Goal: Task Accomplishment & Management: Use online tool/utility

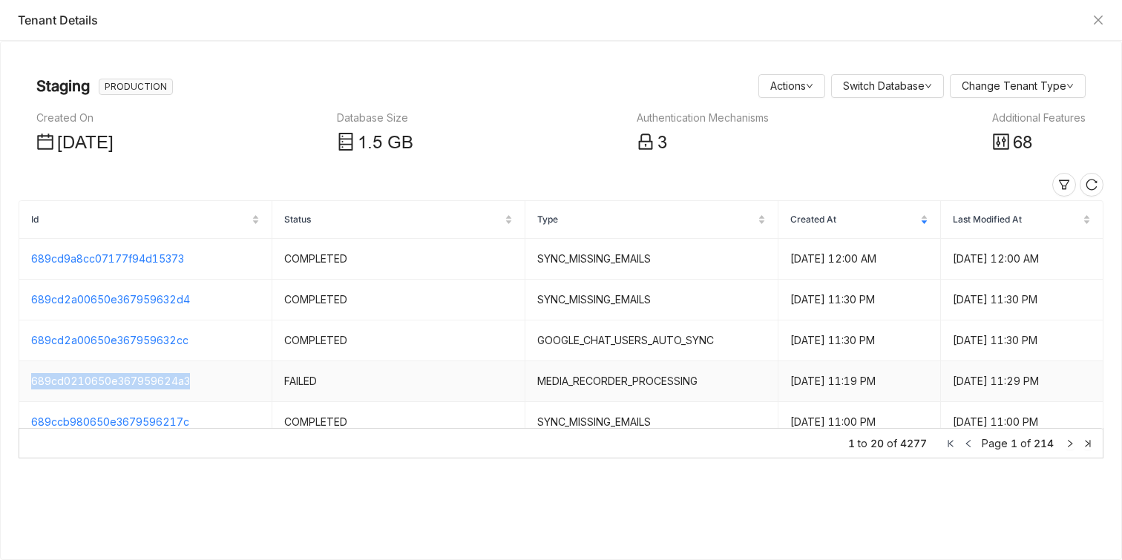
drag, startPoint x: 255, startPoint y: 377, endPoint x: 85, endPoint y: 372, distance: 170.0
click at [85, 372] on td "689cd0210650e367959624a3" at bounding box center [145, 381] width 253 height 41
copy link "689cd0210650e367959624a3"
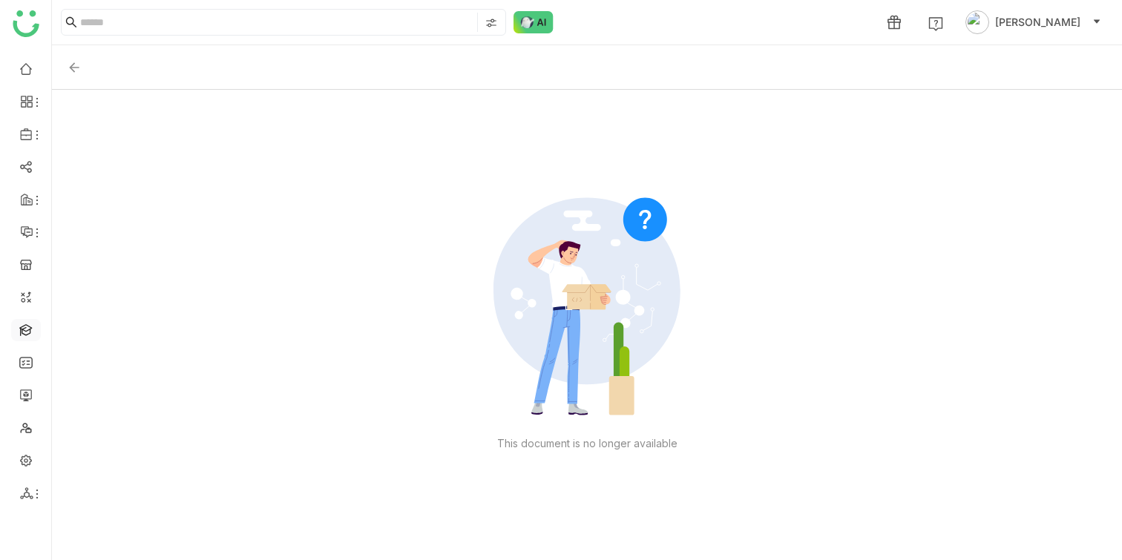
click at [28, 327] on link at bounding box center [25, 329] width 13 height 13
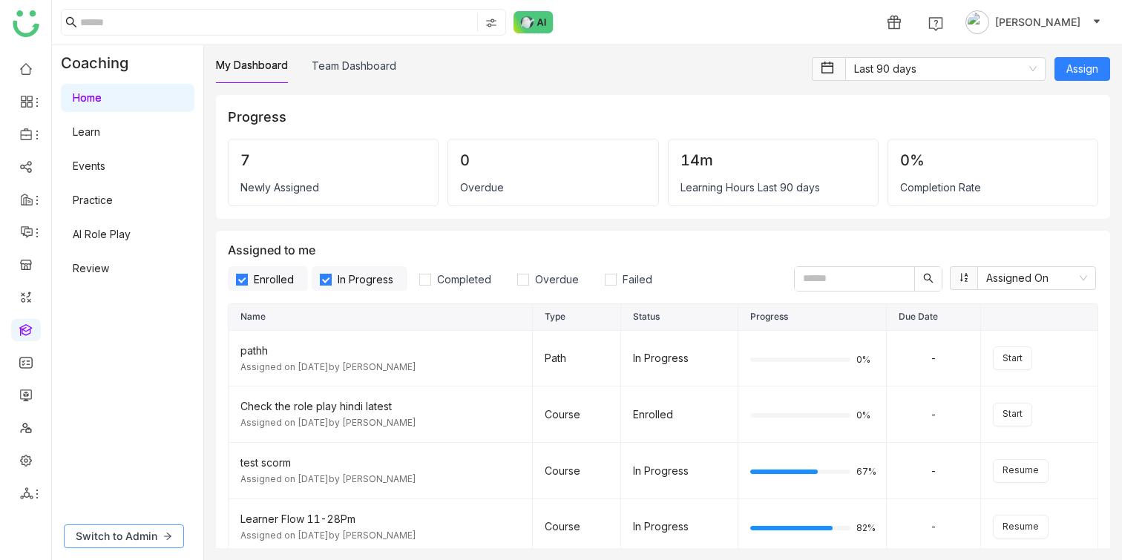
click at [125, 538] on span "Switch to Admin" at bounding box center [117, 536] width 82 height 16
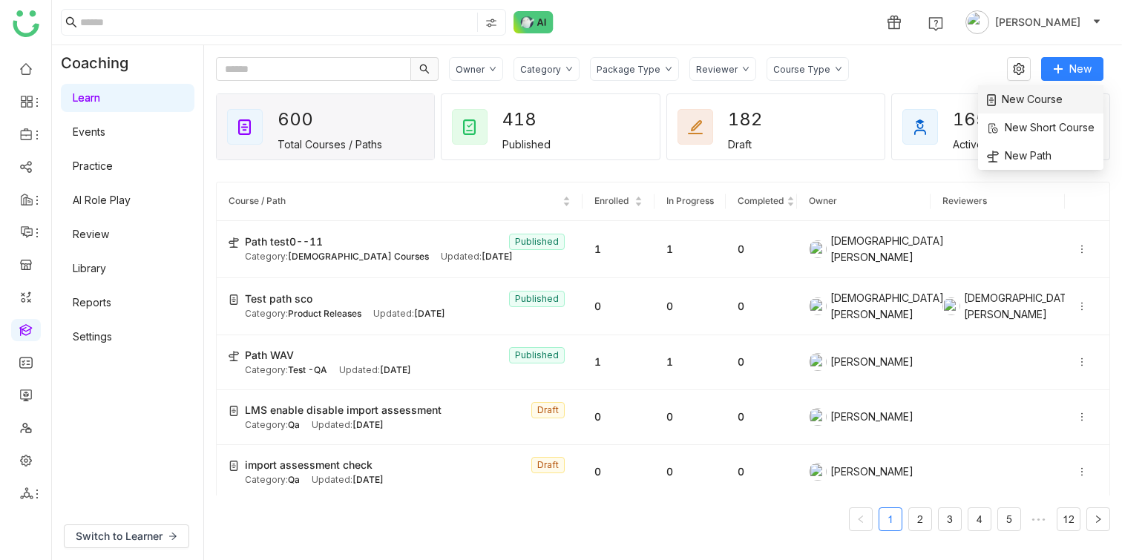
click at [1062, 90] on li "New Course" at bounding box center [1040, 99] width 125 height 28
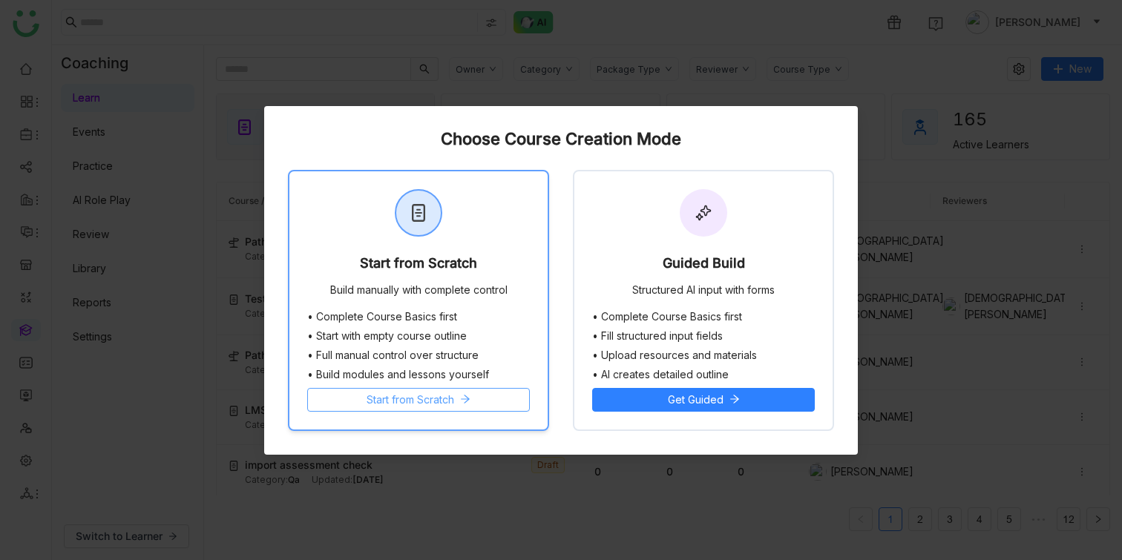
click at [454, 395] on span "Start from Scratch" at bounding box center [411, 400] width 88 height 16
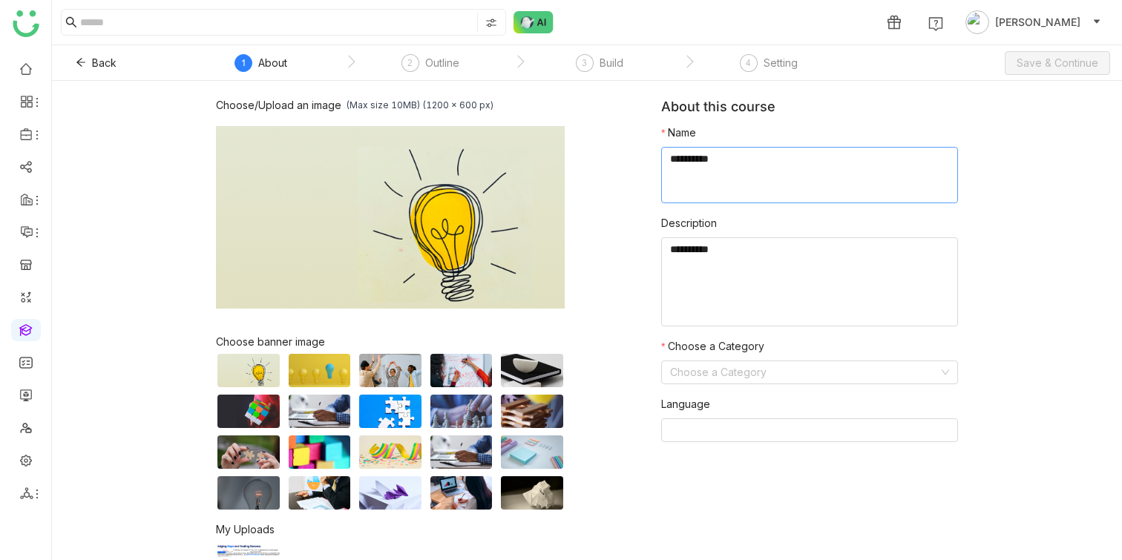
click at [732, 178] on textarea at bounding box center [809, 175] width 297 height 56
paste textarea "**********"
type textarea "**********"
click at [718, 372] on input at bounding box center [804, 372] width 269 height 22
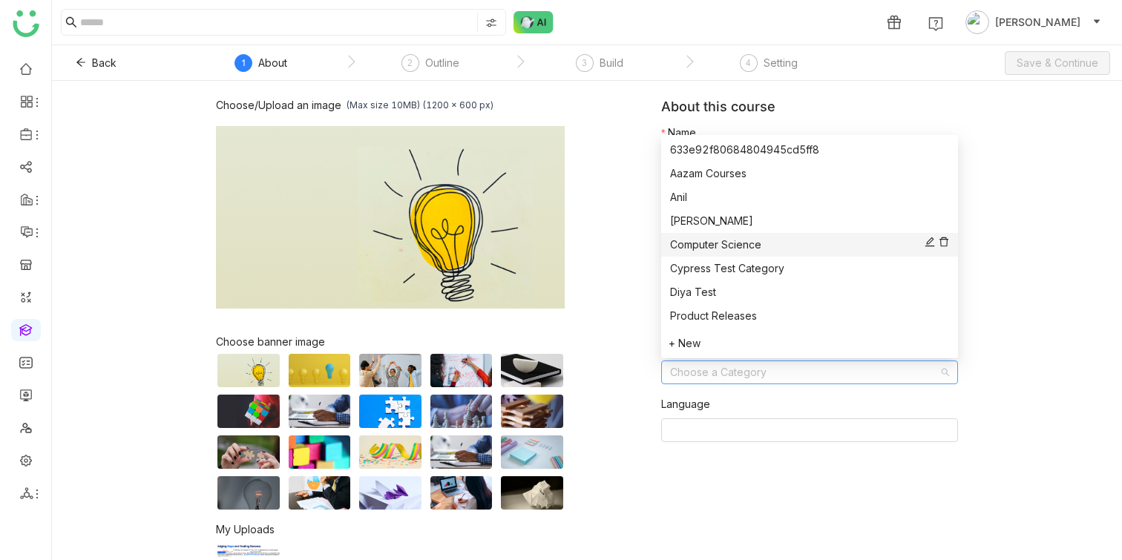
click at [723, 245] on div "Computer Science" at bounding box center [809, 245] width 279 height 16
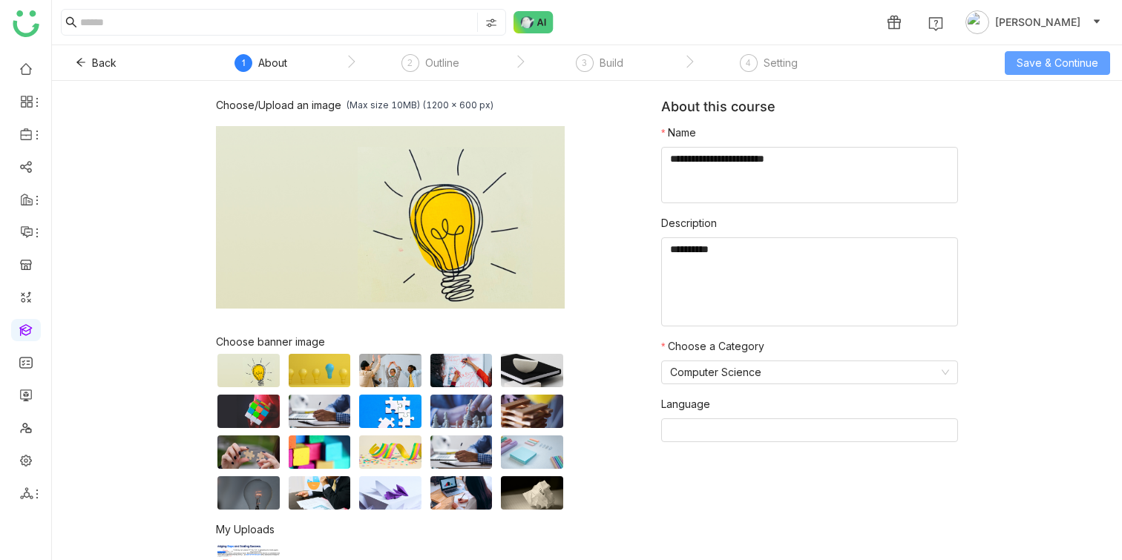
click at [1019, 71] on button "Save & Continue" at bounding box center [1057, 63] width 105 height 24
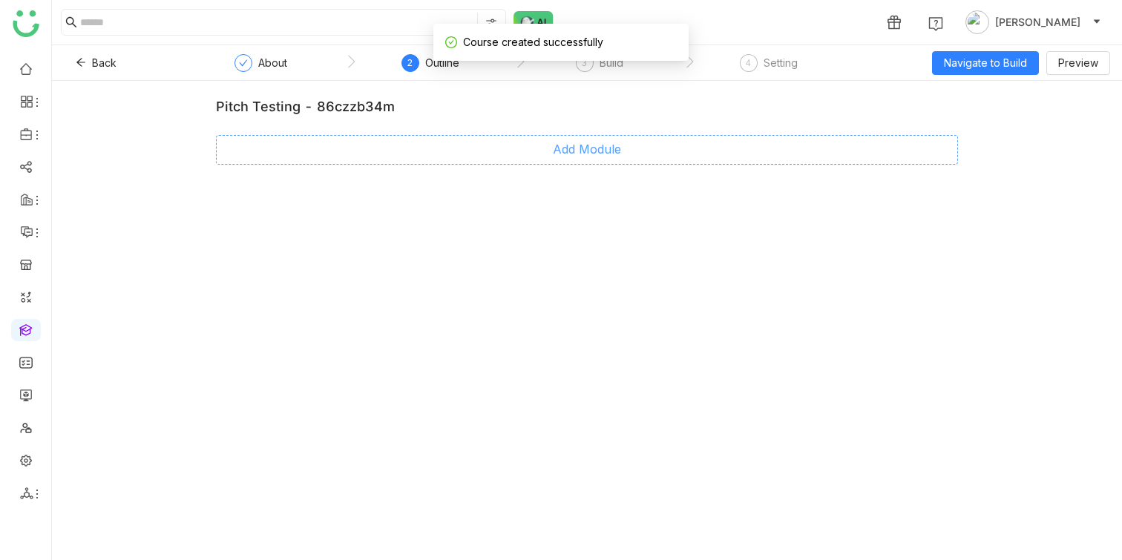
click at [470, 140] on button "Add Module" at bounding box center [587, 150] width 742 height 30
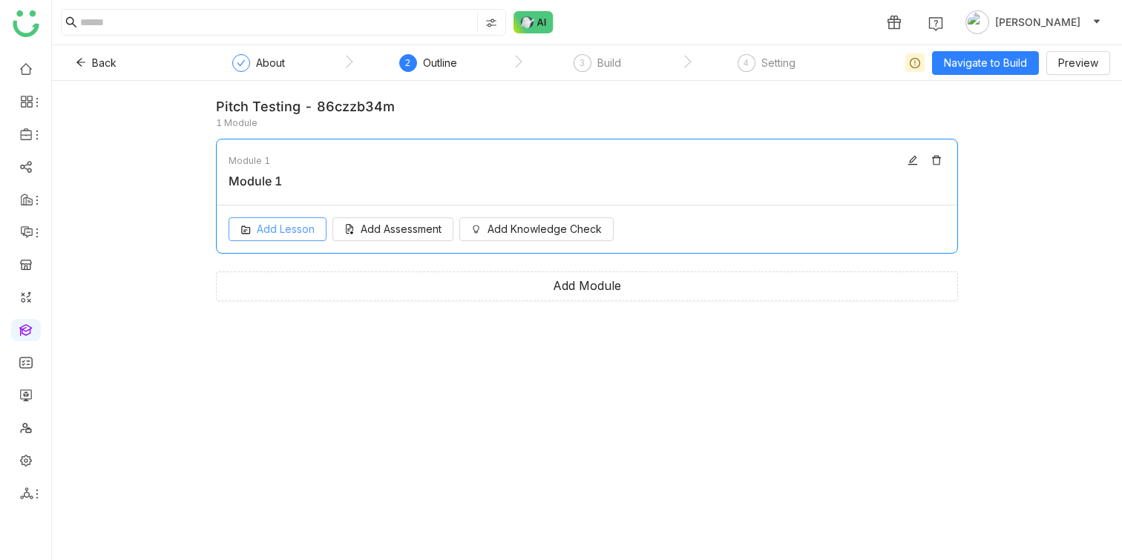
click at [306, 231] on span "Add Lesson" at bounding box center [286, 229] width 58 height 16
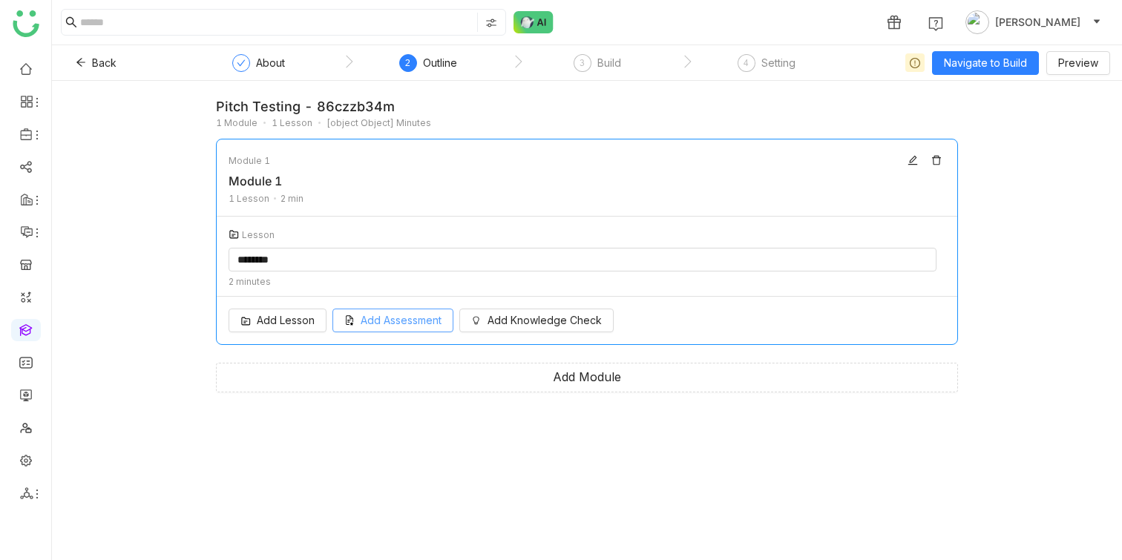
click at [424, 311] on button "Add Assessment" at bounding box center [392, 321] width 121 height 24
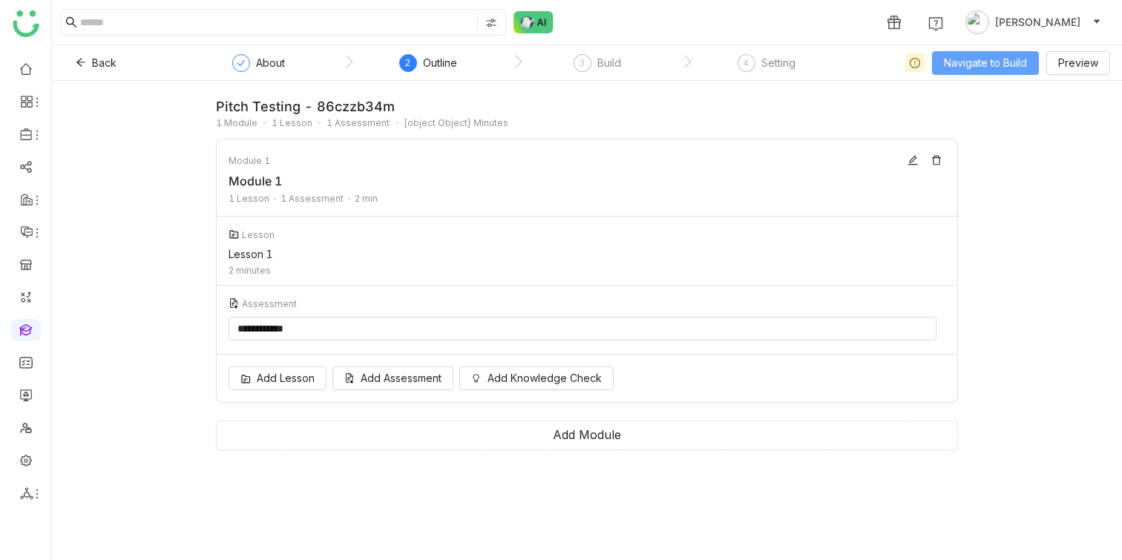
click at [993, 59] on span "Navigate to Build" at bounding box center [985, 63] width 83 height 16
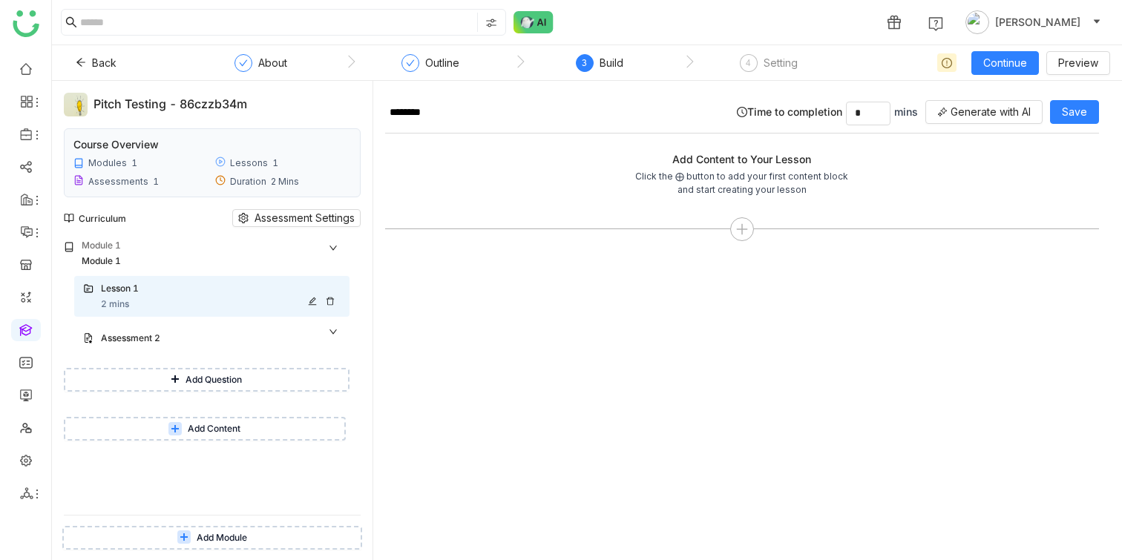
click at [317, 300] on icon at bounding box center [312, 301] width 9 height 9
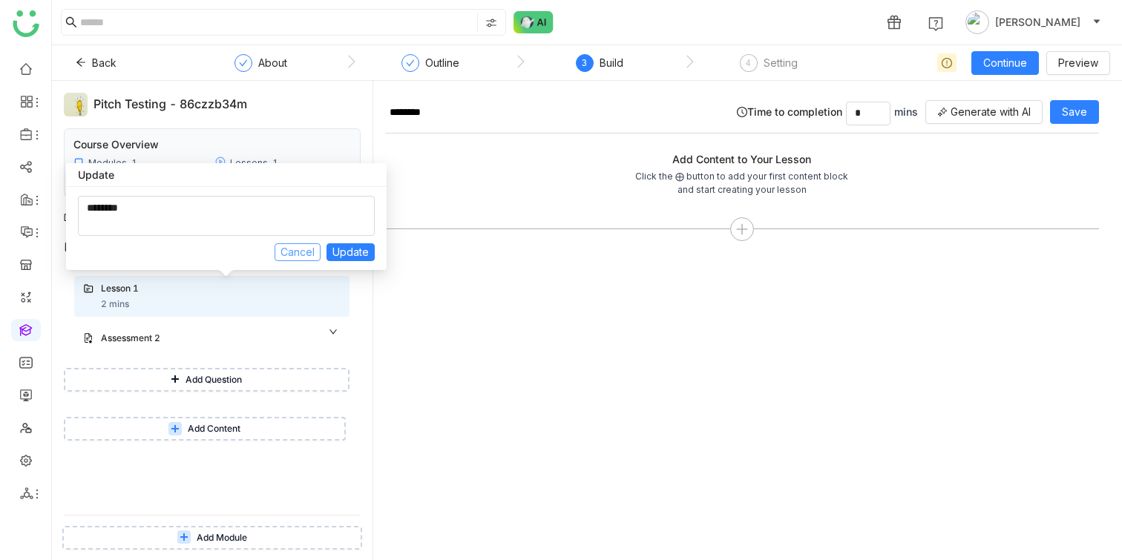
click at [308, 257] on span "Cancel" at bounding box center [297, 252] width 34 height 16
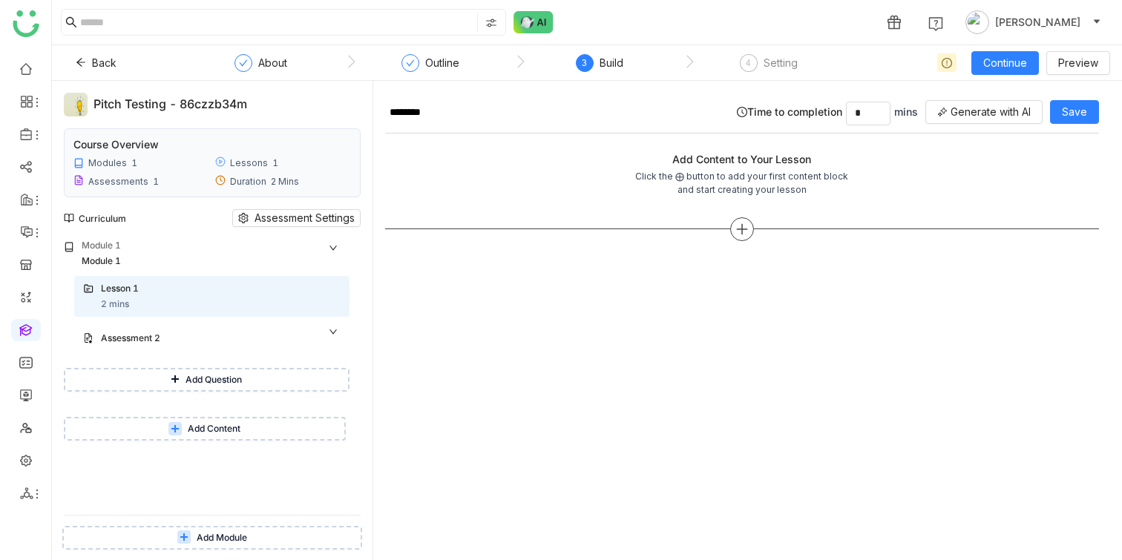
click at [743, 226] on icon at bounding box center [741, 229] width 13 height 13
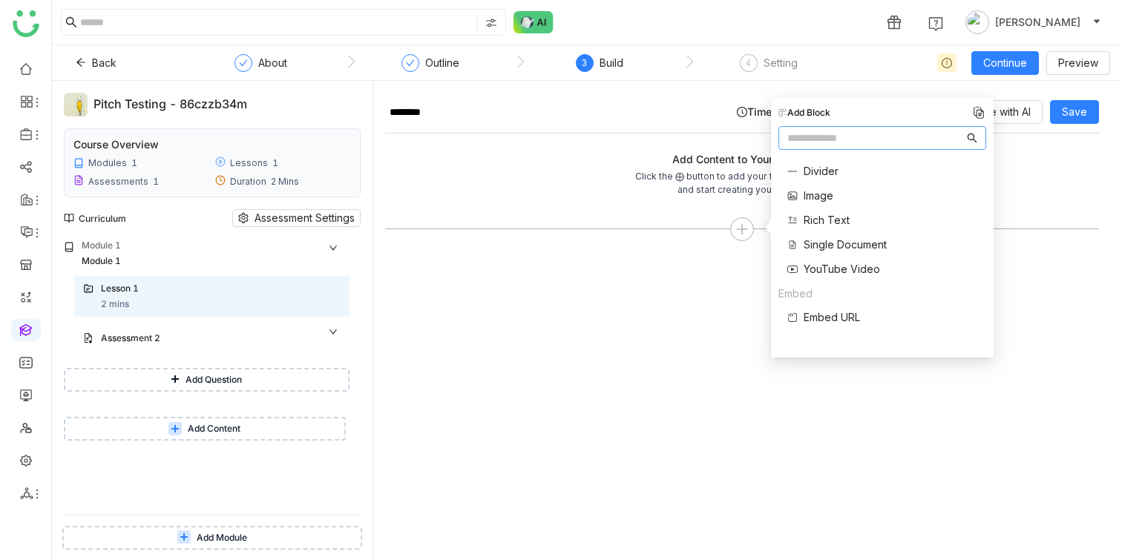
click at [824, 241] on span "Single Document" at bounding box center [845, 245] width 83 height 16
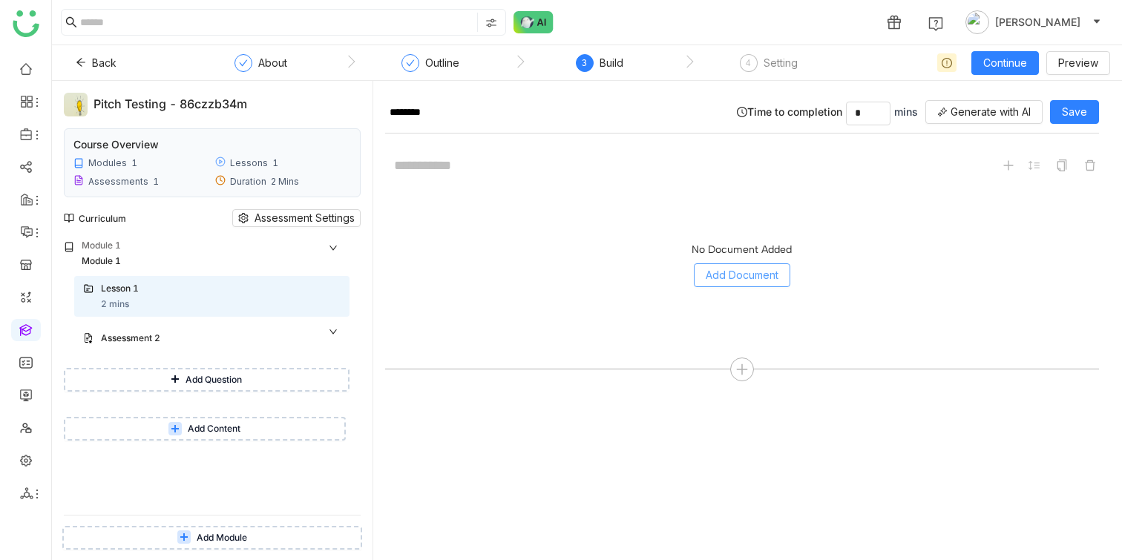
click at [726, 282] on span "Add Document" at bounding box center [742, 275] width 73 height 16
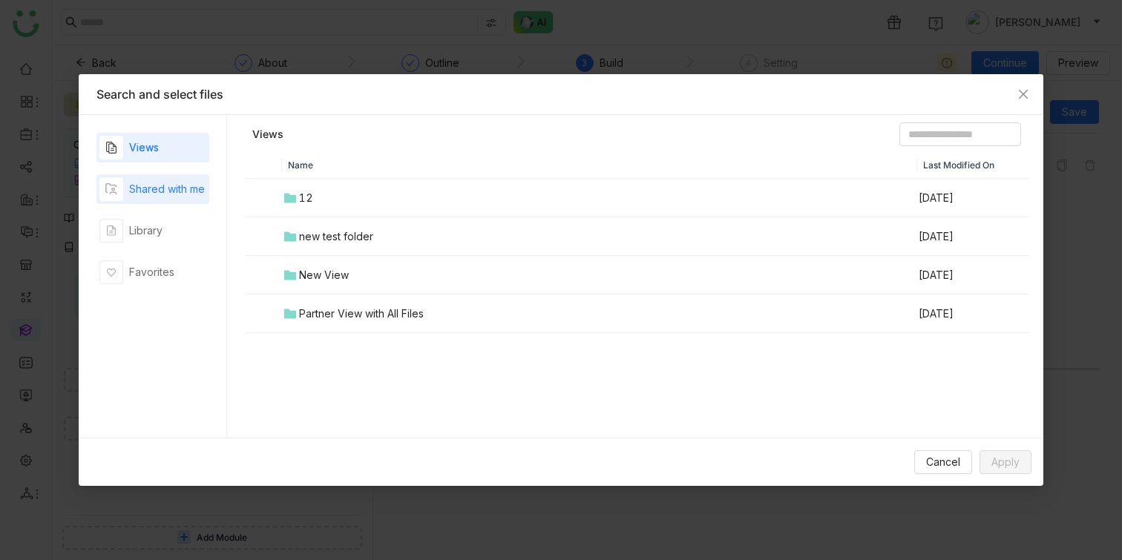
click at [172, 191] on div "Shared with me" at bounding box center [167, 189] width 76 height 16
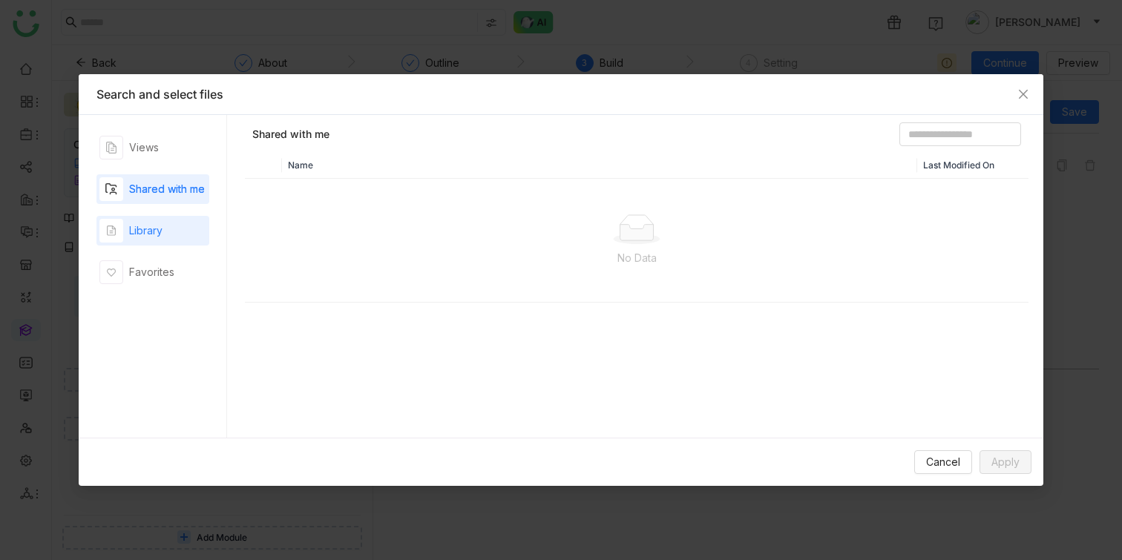
click at [149, 217] on div "Library" at bounding box center [152, 231] width 113 height 30
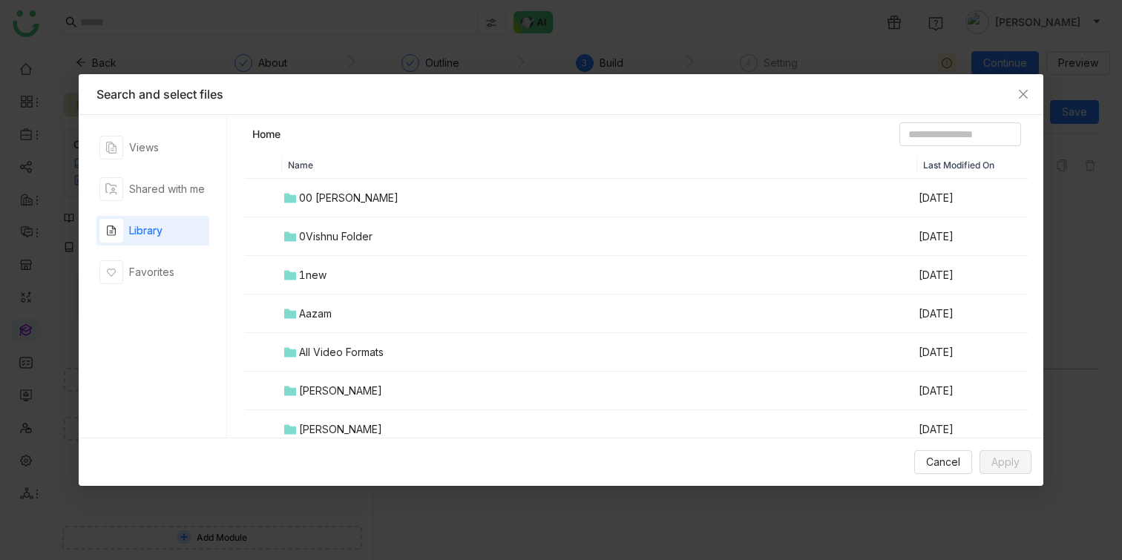
click at [326, 198] on div "00 Arif Folder" at bounding box center [348, 198] width 99 height 16
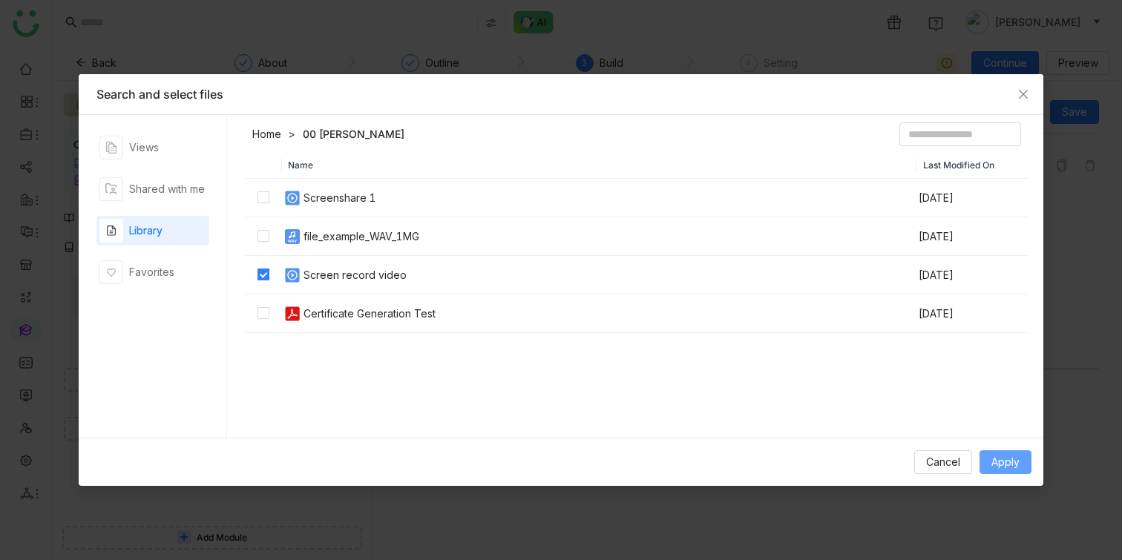
click at [998, 470] on button "Apply" at bounding box center [1005, 462] width 52 height 24
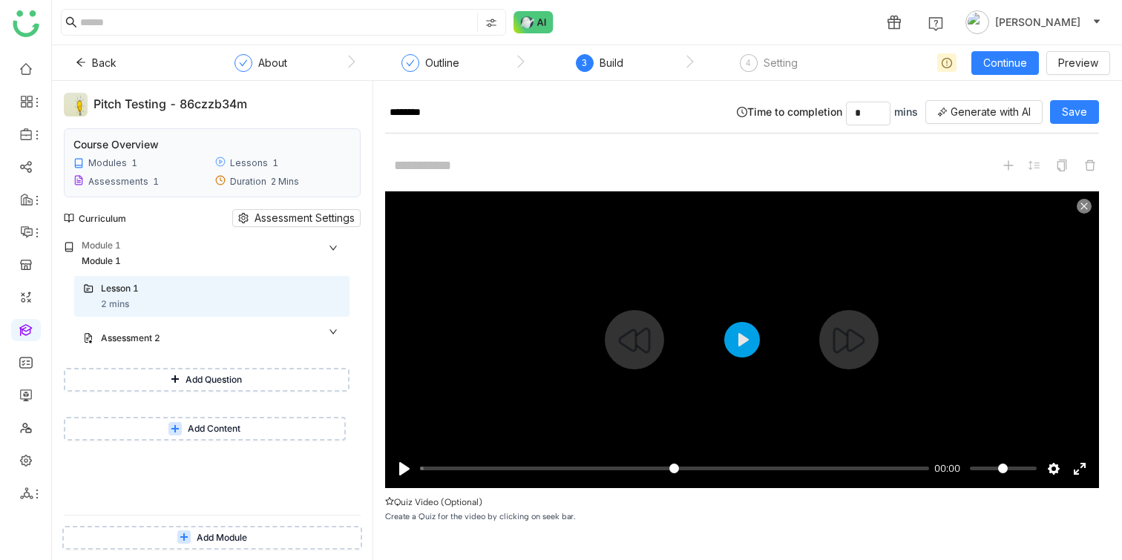
click at [729, 344] on div at bounding box center [742, 339] width 714 height 297
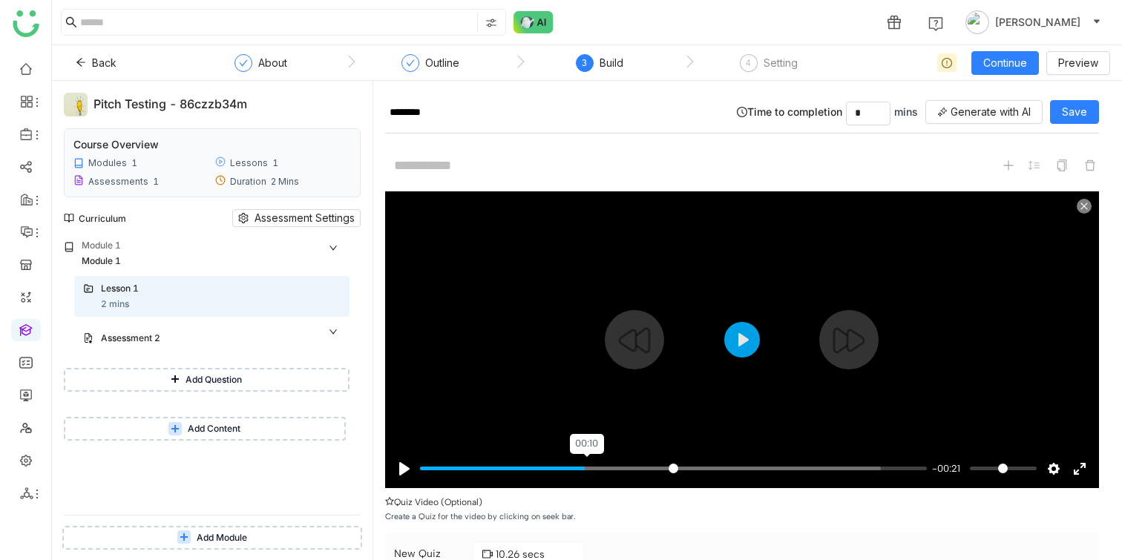
click at [589, 467] on input "Seek" at bounding box center [673, 468] width 507 height 14
click at [734, 461] on input "Seek" at bounding box center [673, 468] width 507 height 14
click at [832, 458] on div "Pause Play % buffered 00:19 -00:11 Settings Captions Disabled Quality undefined…" at bounding box center [742, 459] width 714 height 57
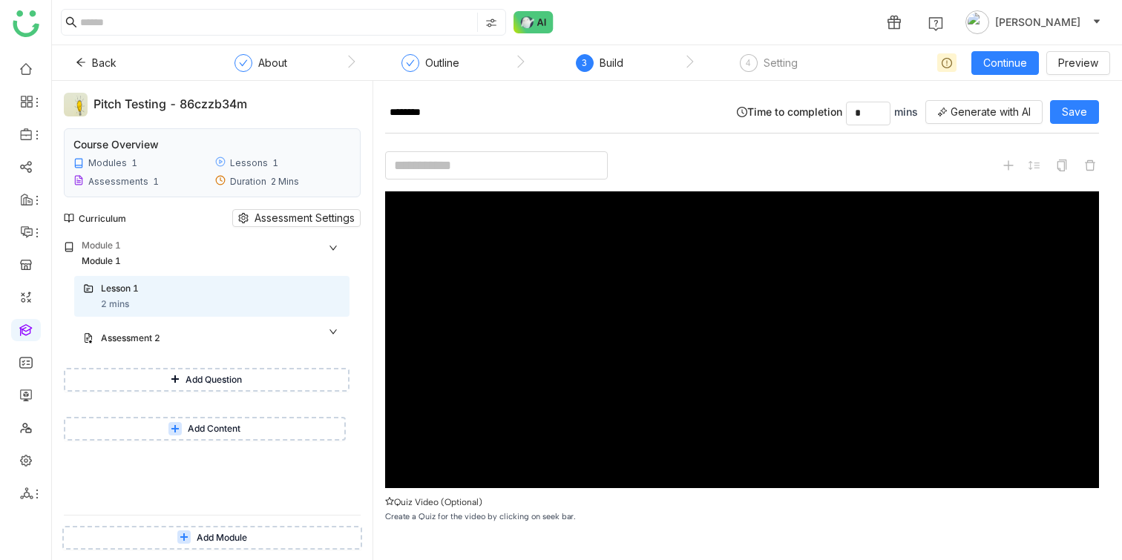
click at [462, 162] on input at bounding box center [496, 165] width 223 height 28
type input "*****"
type input "*"
type input "*****"
type input "**"
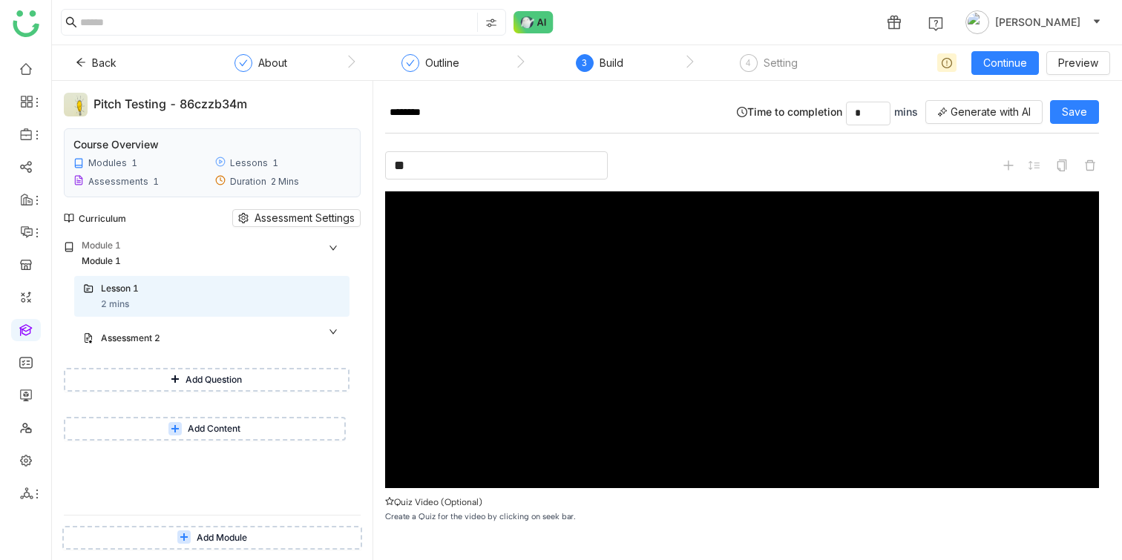
type input "****"
type input "******"
type input "*****"
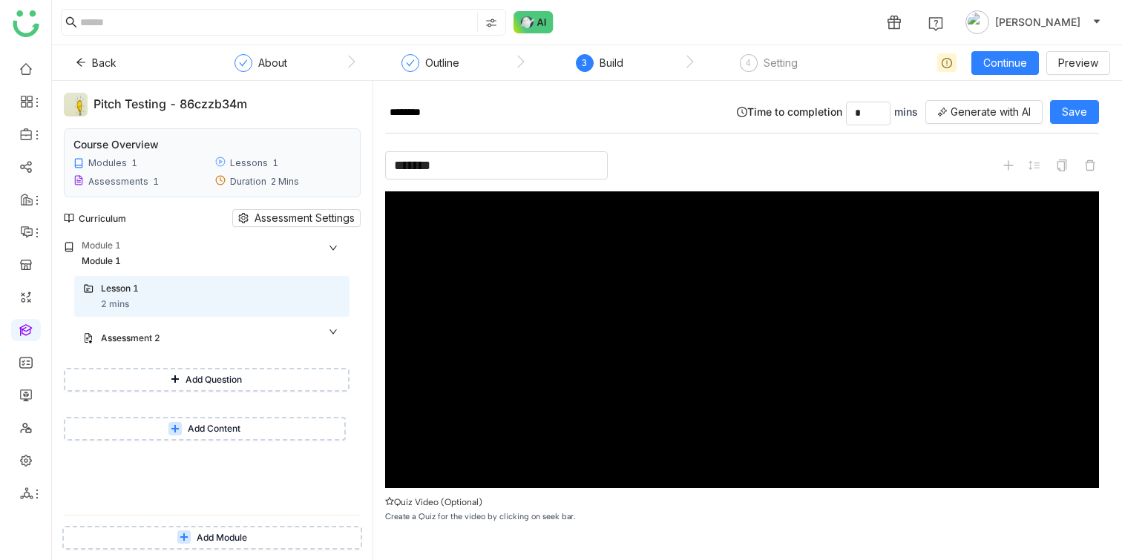
type input "********"
type input "***"
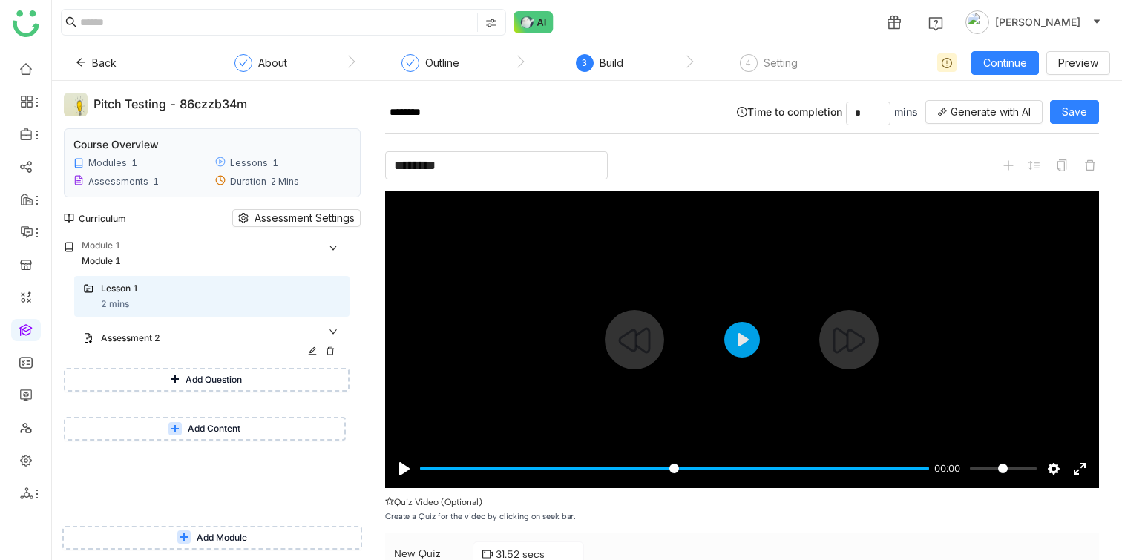
type input "********"
click at [128, 339] on div "Assessment 2" at bounding box center [206, 339] width 211 height 14
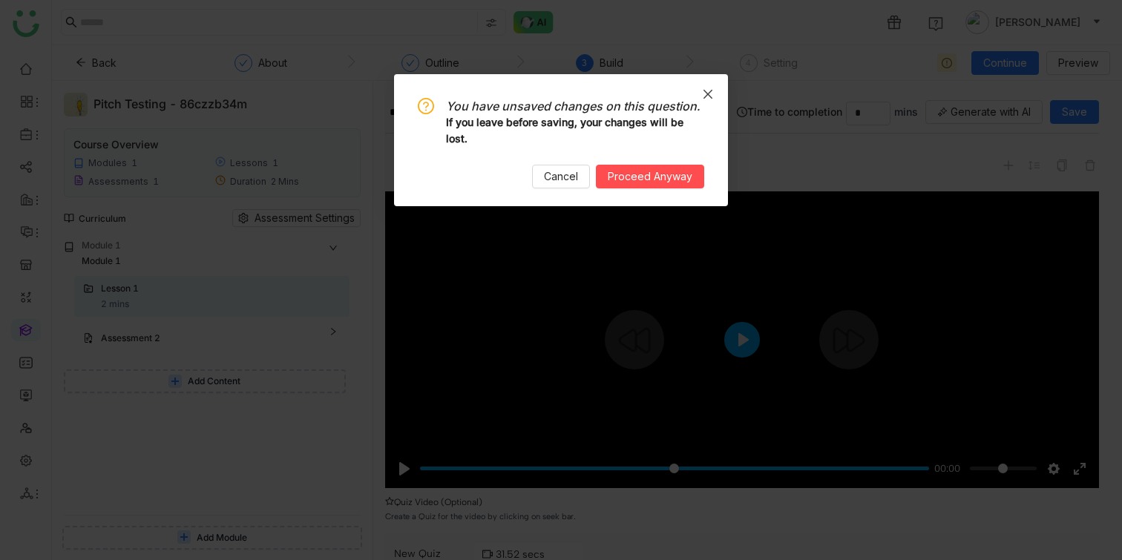
click at [706, 88] on icon "Close" at bounding box center [708, 94] width 12 height 12
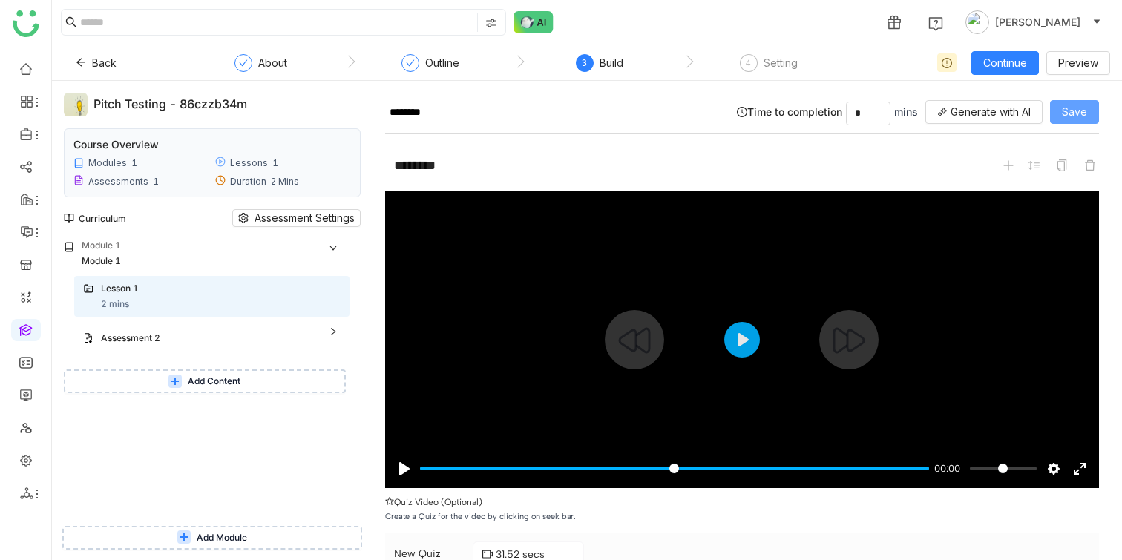
click at [1077, 111] on span "Save" at bounding box center [1074, 112] width 25 height 16
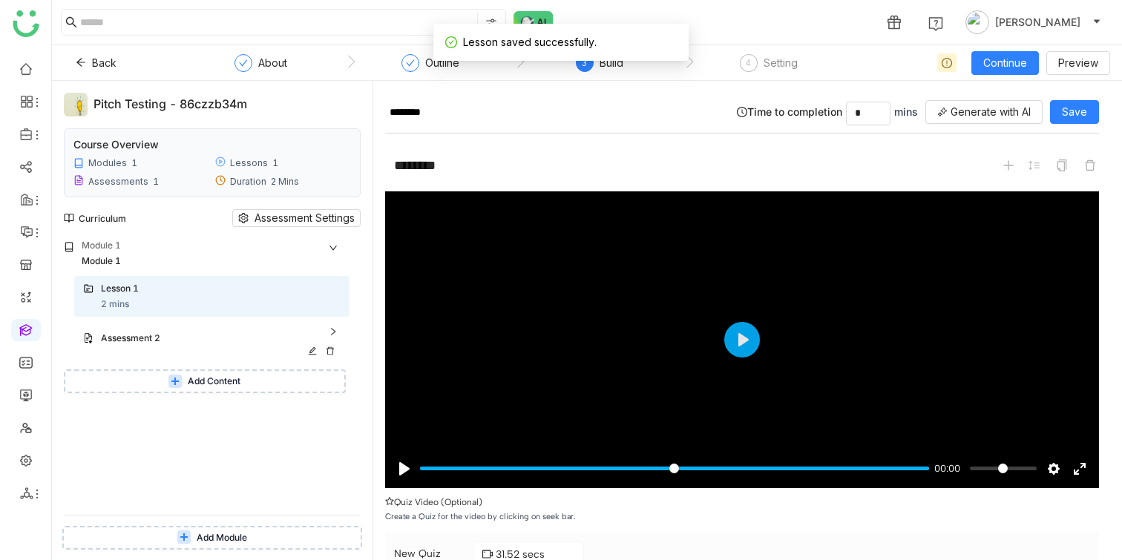
click at [183, 329] on div "Assessment 2" at bounding box center [211, 339] width 275 height 33
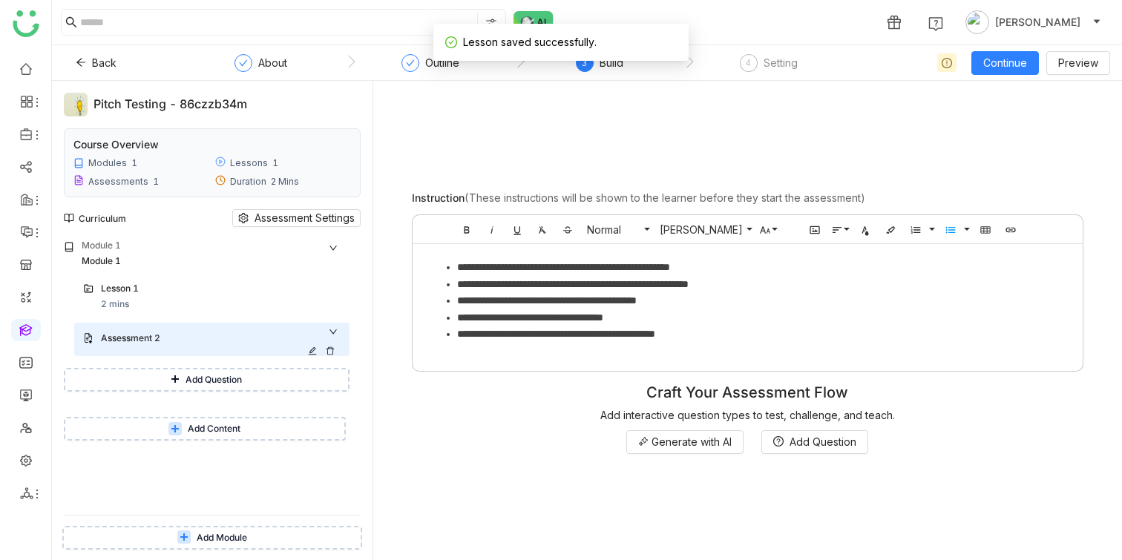
click at [161, 337] on div "Assessment 2" at bounding box center [206, 339] width 211 height 14
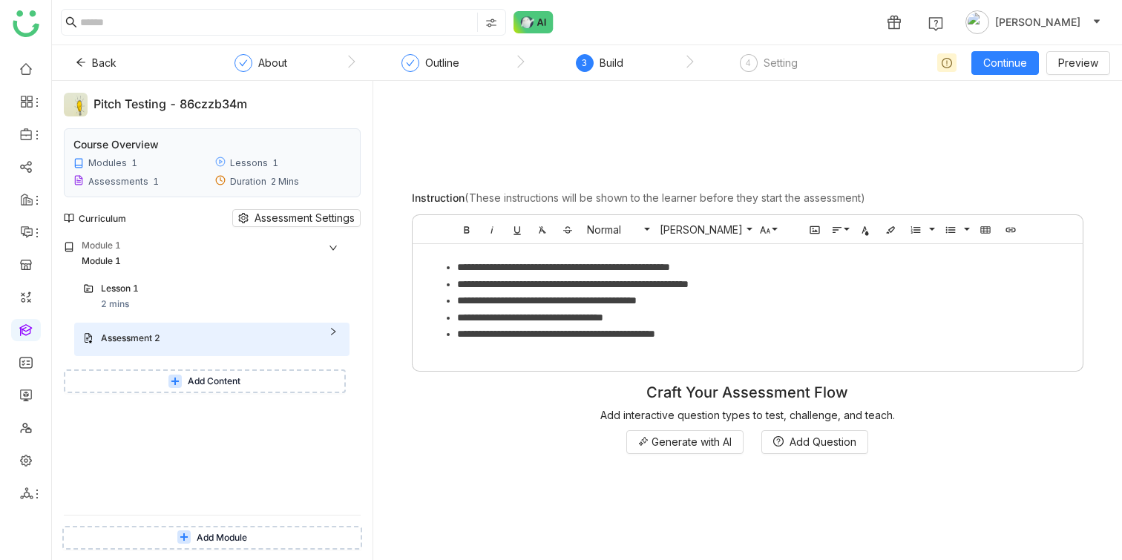
click at [761, 333] on li "**********" at bounding box center [762, 334] width 611 height 16
click at [792, 438] on span "Add Question" at bounding box center [822, 442] width 67 height 16
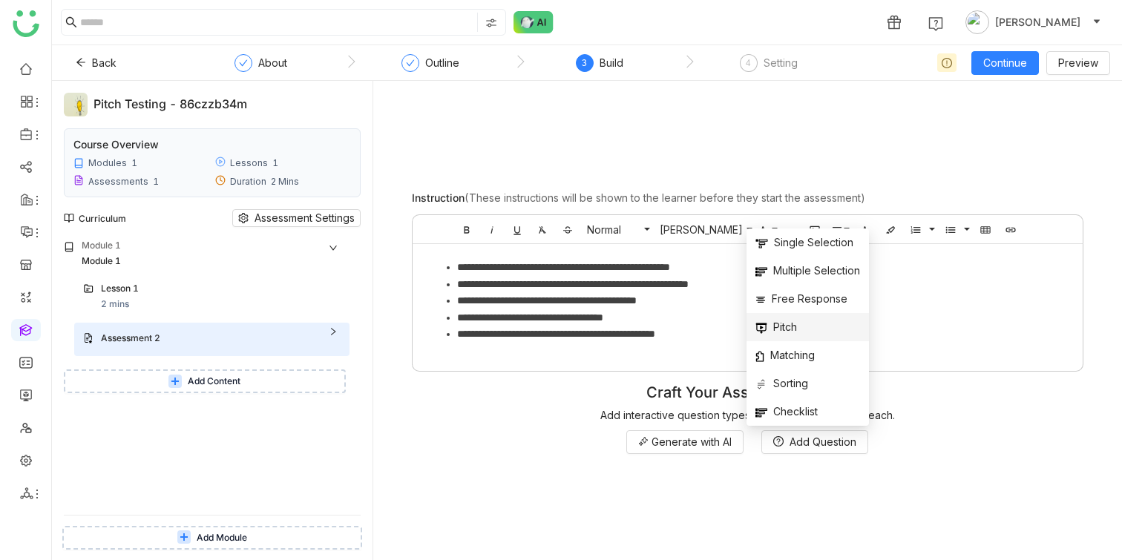
click at [795, 329] on span "Pitch" at bounding box center [776, 327] width 42 height 16
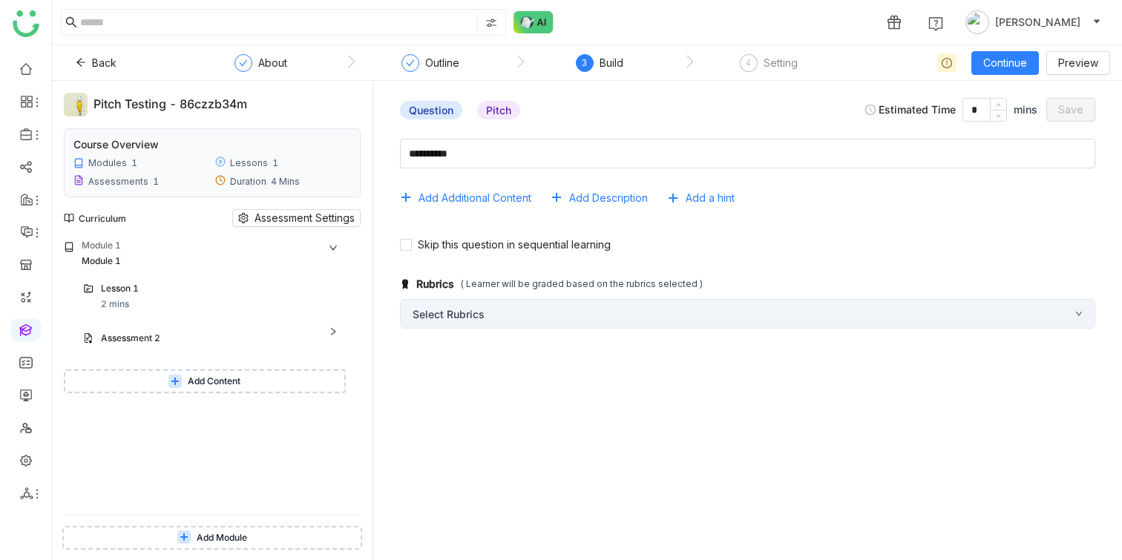
click at [508, 310] on div "Select Rubrics" at bounding box center [747, 314] width 695 height 30
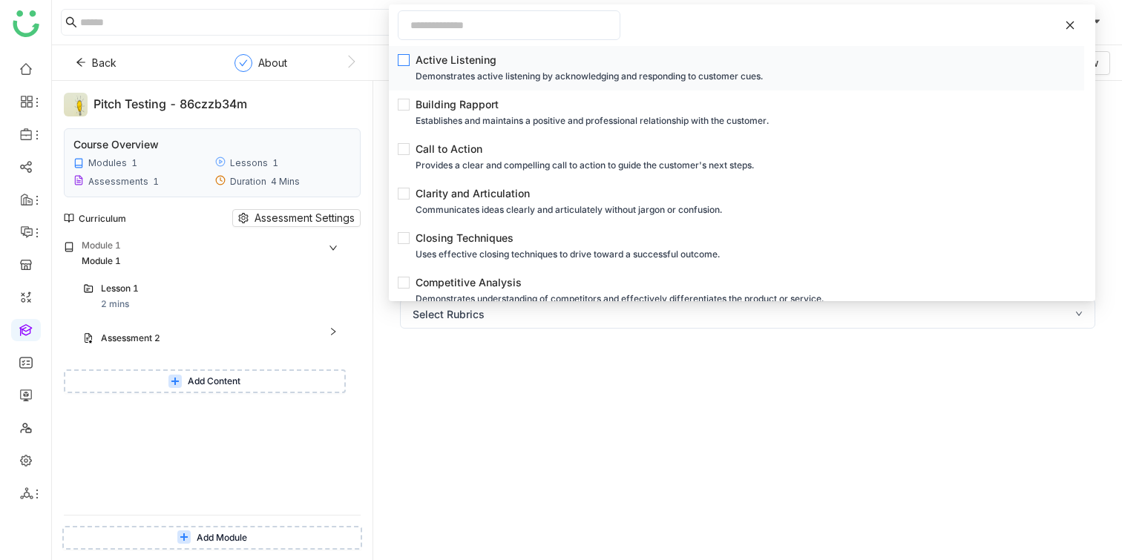
click at [460, 66] on div "Active Listening" at bounding box center [740, 60] width 651 height 16
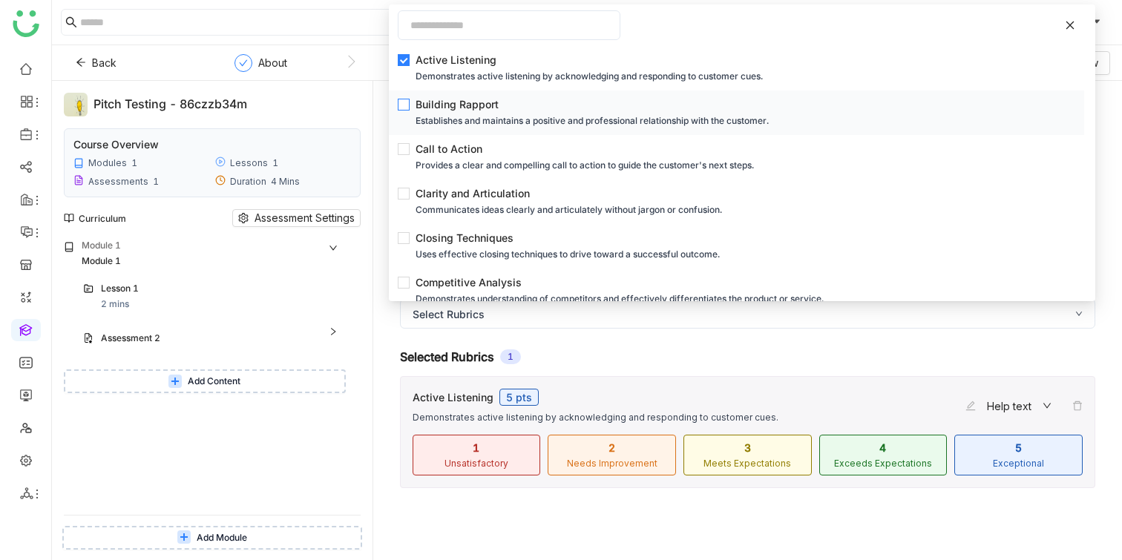
click at [463, 104] on div "Building Rapport" at bounding box center [740, 104] width 651 height 16
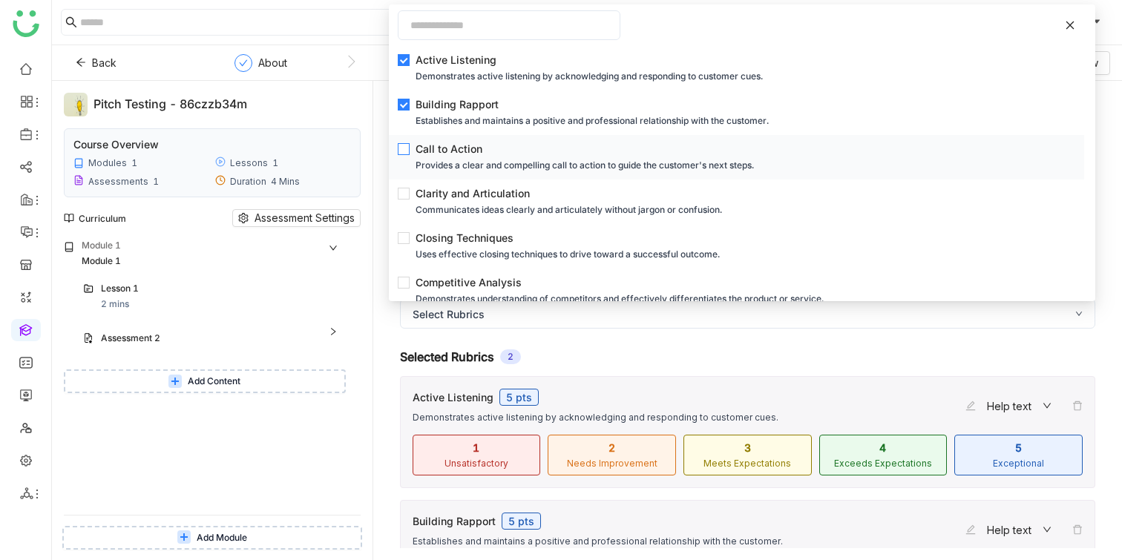
click at [473, 146] on div "Call to Action" at bounding box center [740, 149] width 651 height 16
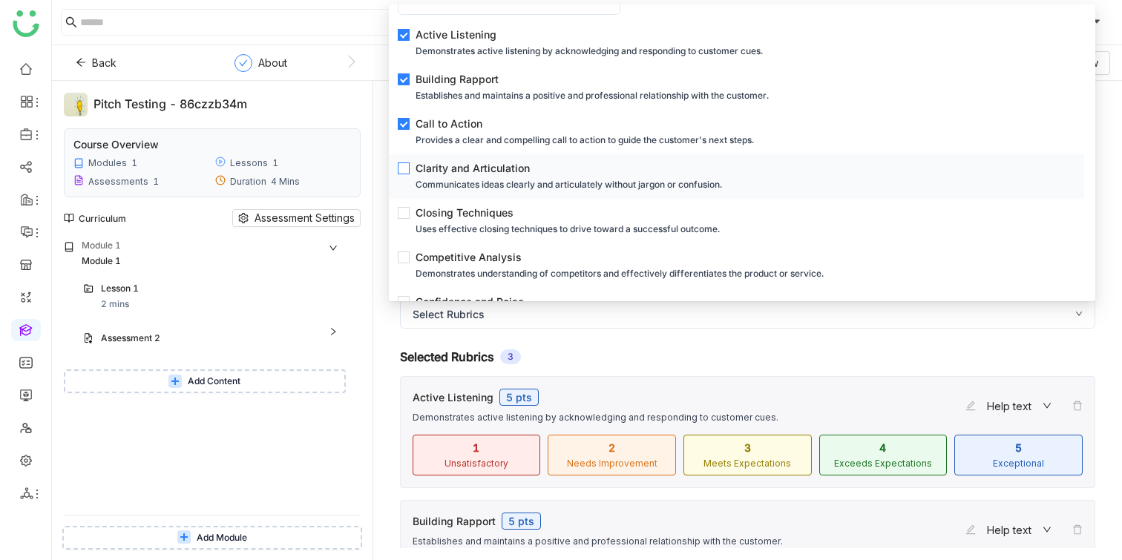
scroll to position [27, 0]
click at [479, 162] on div "Clarity and Articulation" at bounding box center [740, 166] width 651 height 16
click at [742, 357] on div "Selected Rubrics 4" at bounding box center [747, 356] width 695 height 15
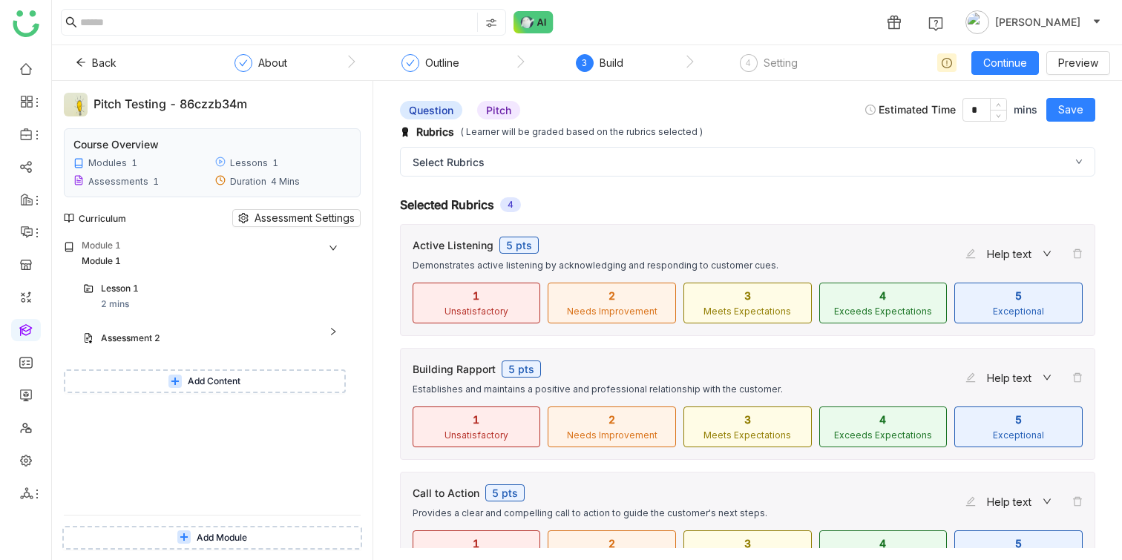
scroll to position [154, 0]
click at [697, 409] on div "3 Meets Expectations" at bounding box center [747, 424] width 128 height 41
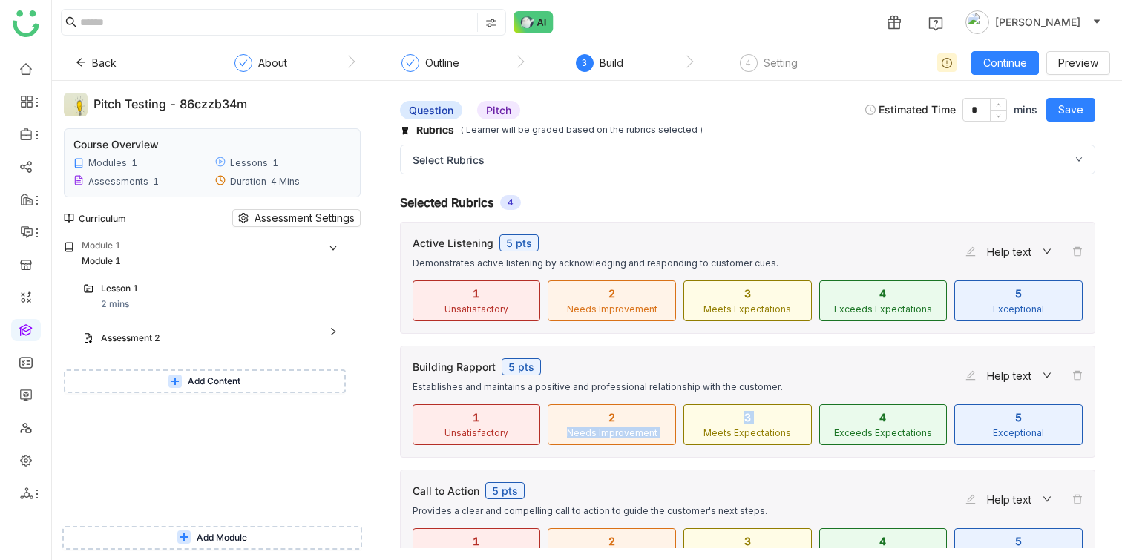
drag, startPoint x: 758, startPoint y: 416, endPoint x: 643, endPoint y: 417, distance: 115.7
click at [643, 417] on div "1 Unsatisfactory 2 Needs Improvement 3 Meets Expectations 4 Exceeds Expectation…" at bounding box center [748, 430] width 694 height 53
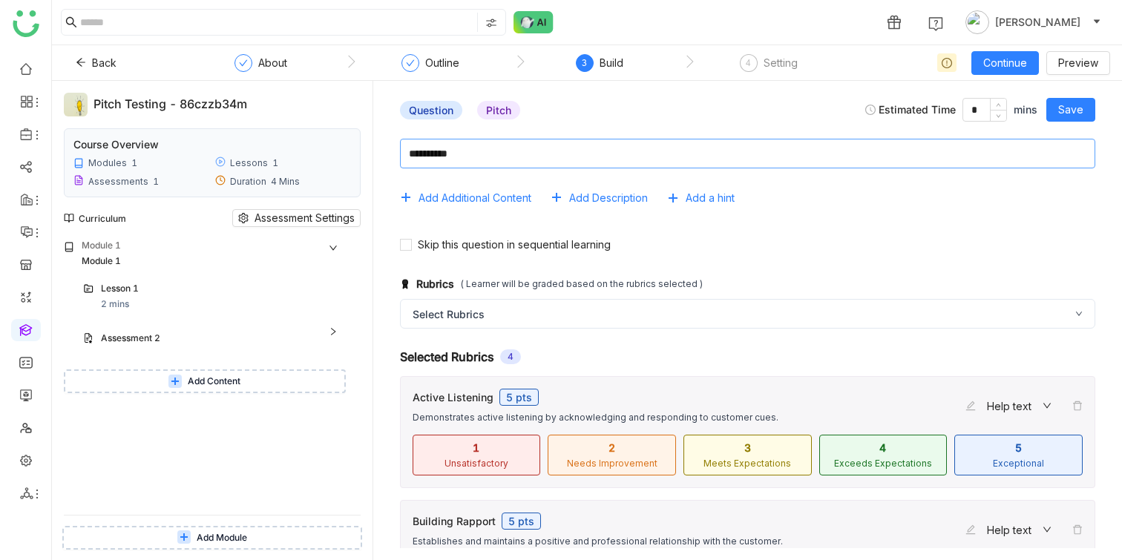
click at [536, 151] on textarea at bounding box center [747, 154] width 695 height 30
type textarea "**********"
click at [1077, 104] on span "Save" at bounding box center [1070, 110] width 25 height 16
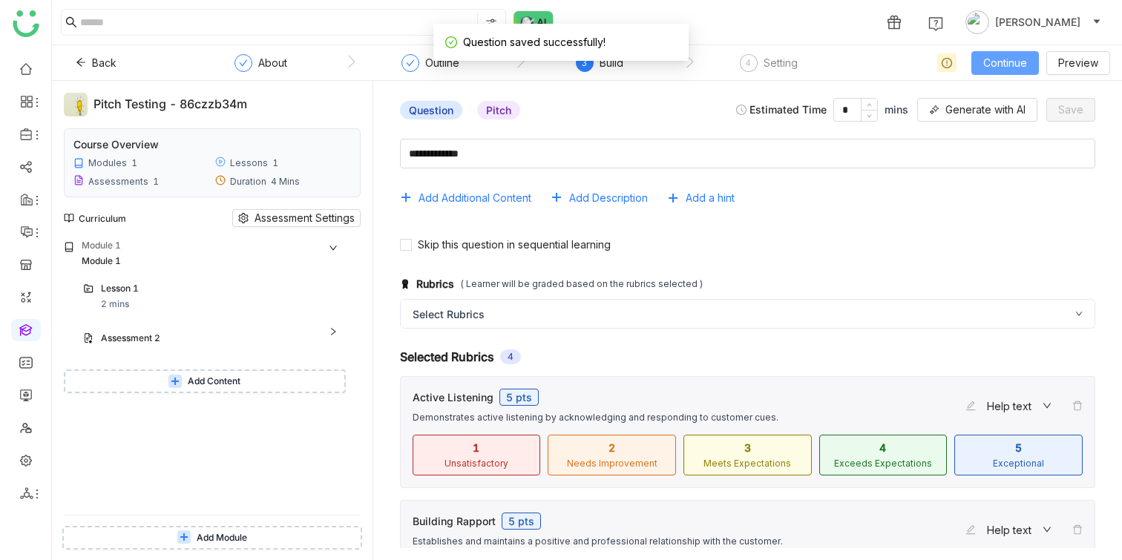
click at [1013, 63] on span "Continue" at bounding box center [1005, 63] width 44 height 16
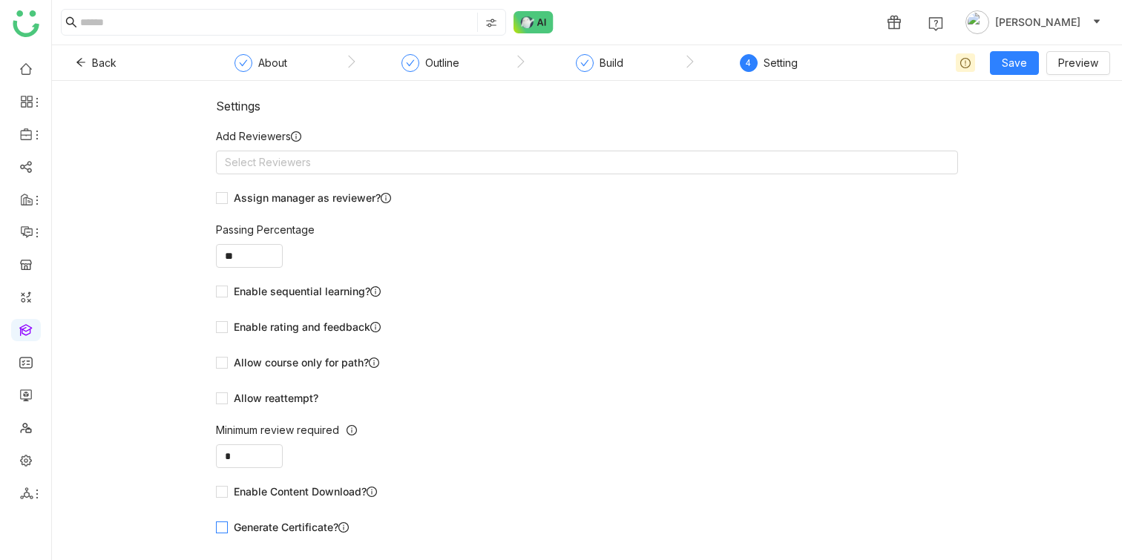
click at [313, 523] on span "Generate Certificate?" at bounding box center [291, 527] width 127 height 16
click at [326, 495] on span "Enable Content Download?" at bounding box center [305, 492] width 155 height 16
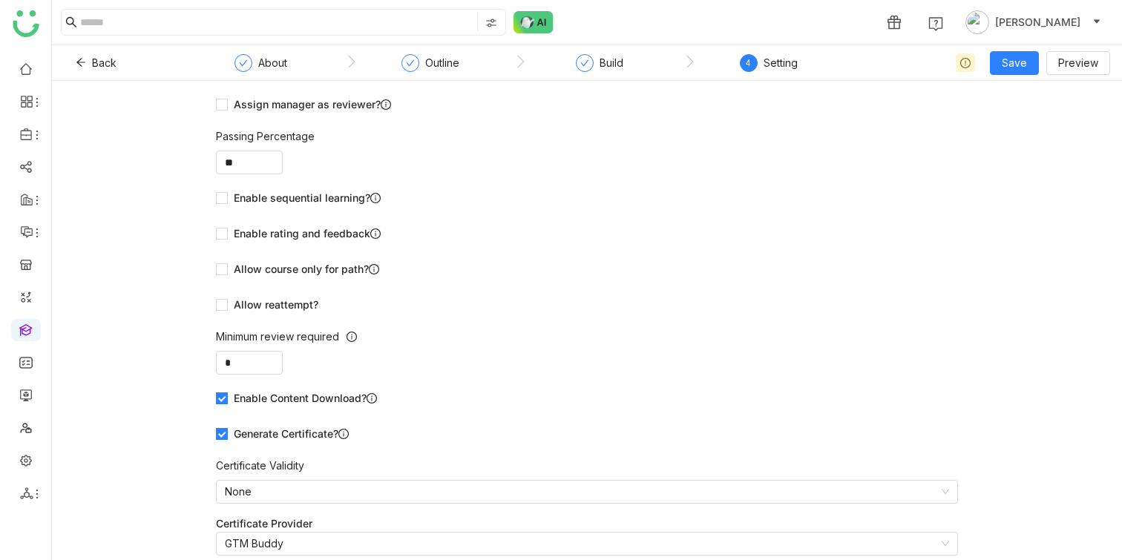
scroll to position [20, 0]
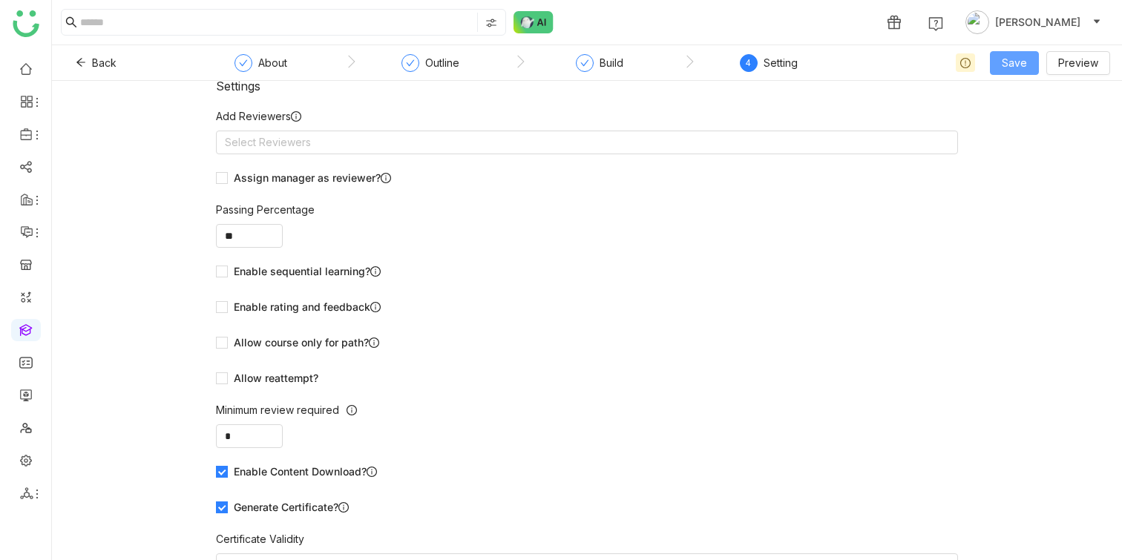
click at [1024, 60] on span "Save" at bounding box center [1014, 63] width 25 height 16
click at [1040, 122] on span "Save & Publish" at bounding box center [1037, 122] width 73 height 16
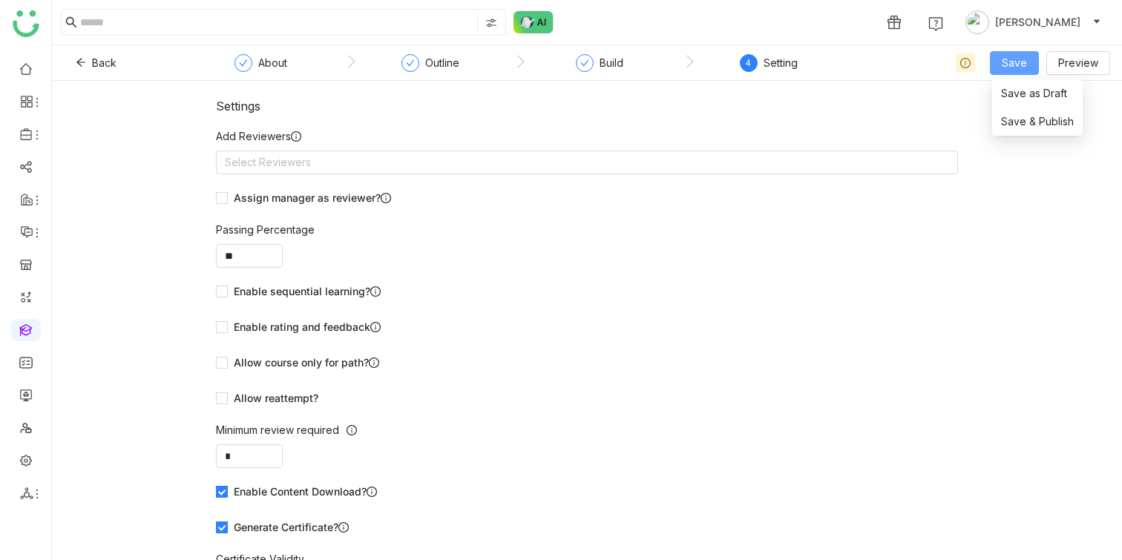
click at [1019, 65] on span "Save" at bounding box center [1014, 63] width 25 height 16
click at [1019, 118] on span "Save & Publish" at bounding box center [1037, 122] width 73 height 16
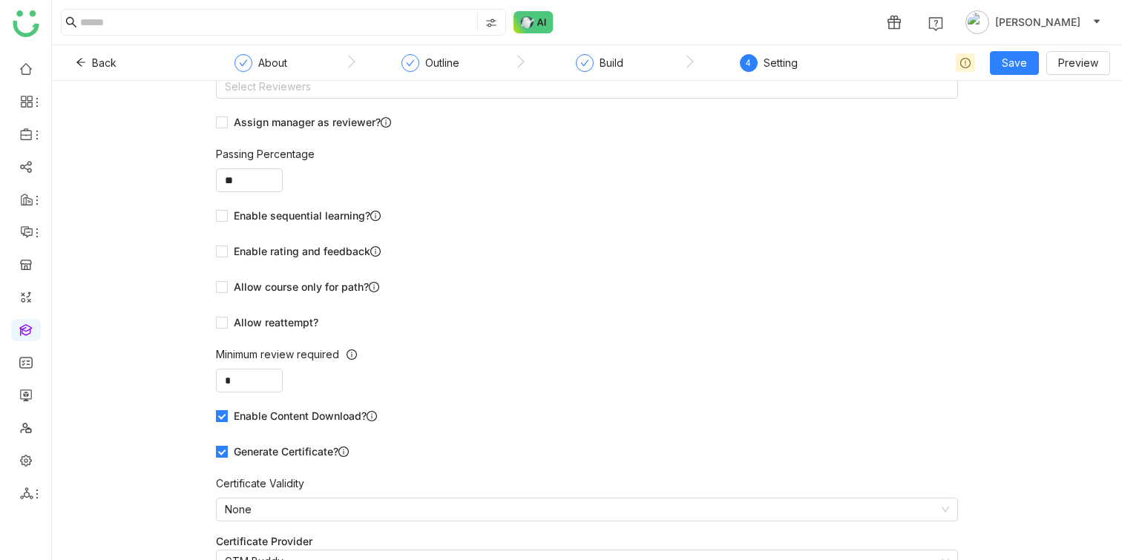
scroll to position [84, 0]
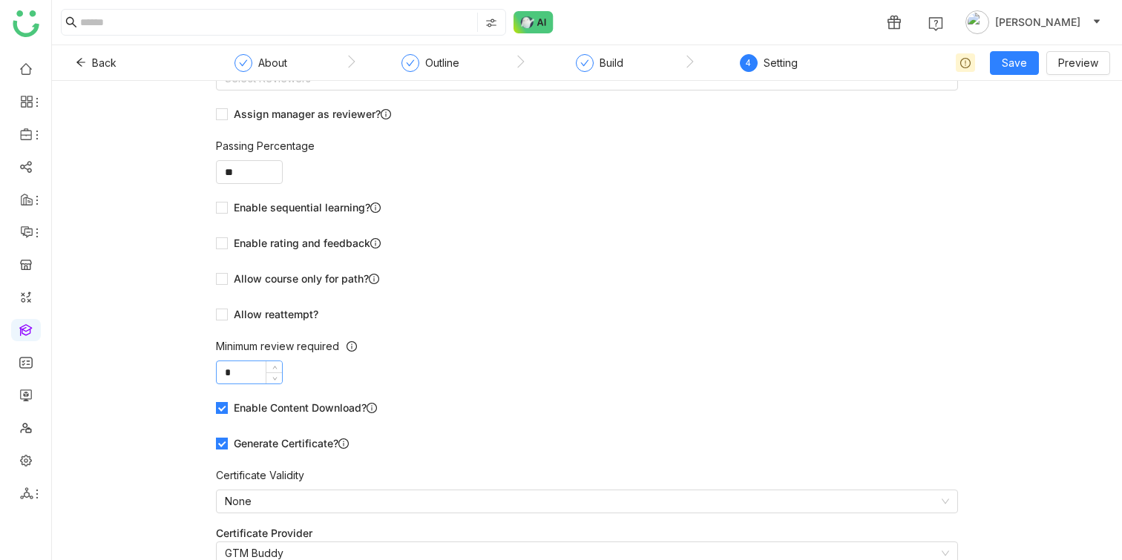
click at [256, 375] on input "*" at bounding box center [249, 372] width 65 height 22
type input "*"
click at [1023, 60] on span "Save" at bounding box center [1014, 63] width 25 height 16
click at [1017, 112] on li "Save & Publish" at bounding box center [1037, 122] width 91 height 28
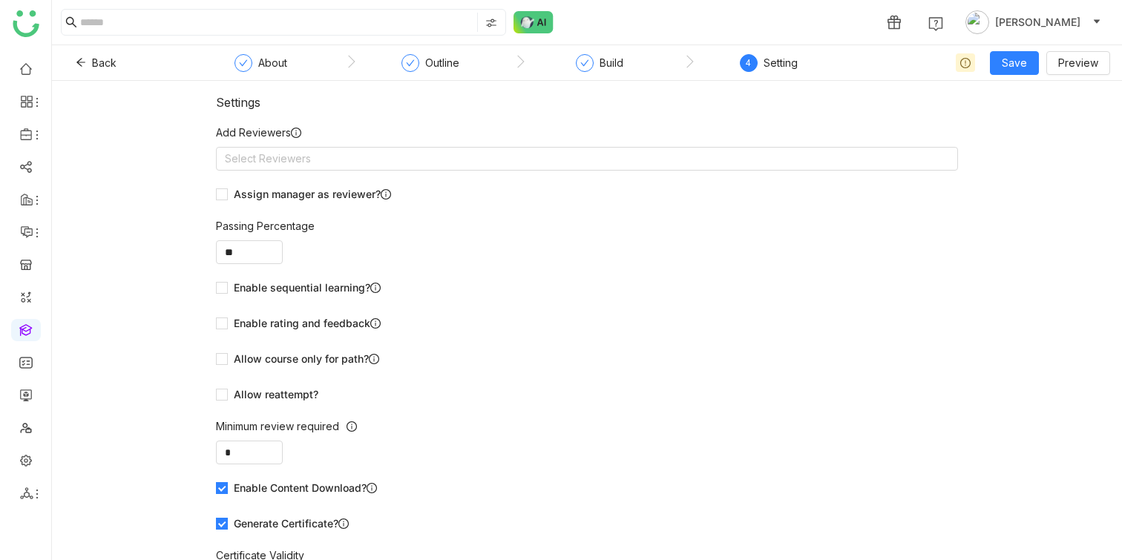
scroll to position [4, 0]
drag, startPoint x: 235, startPoint y: 183, endPoint x: 246, endPoint y: 156, distance: 29.6
click at [246, 156] on form "Add Reviewers Select Reviewers Assign manager as reviewer? Passing Percentage *…" at bounding box center [587, 423] width 742 height 599
click at [246, 156] on nz-select-top-control "Select Reviewers" at bounding box center [587, 158] width 742 height 24
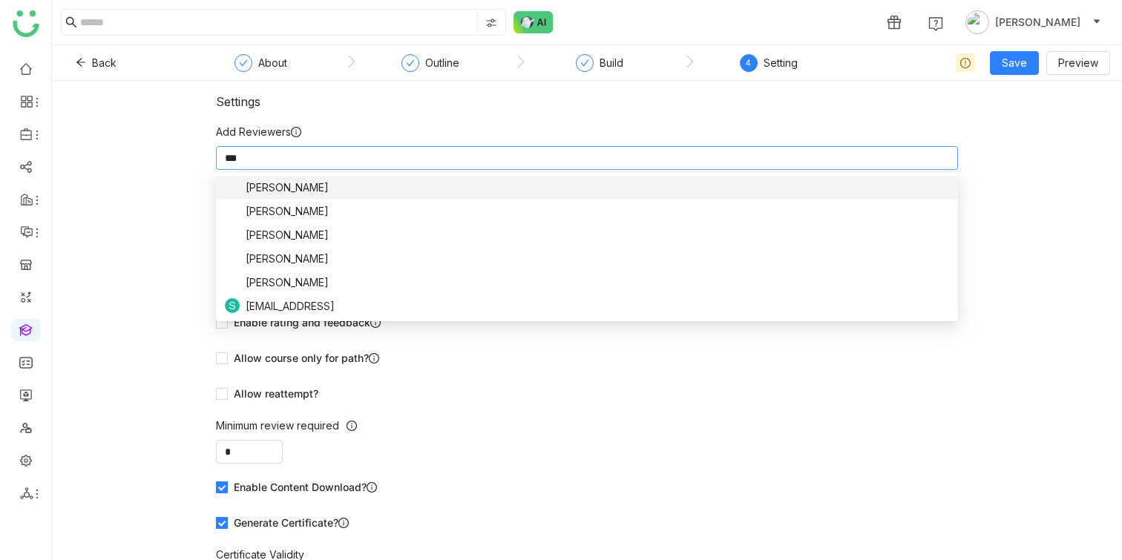
scroll to position [0, 0]
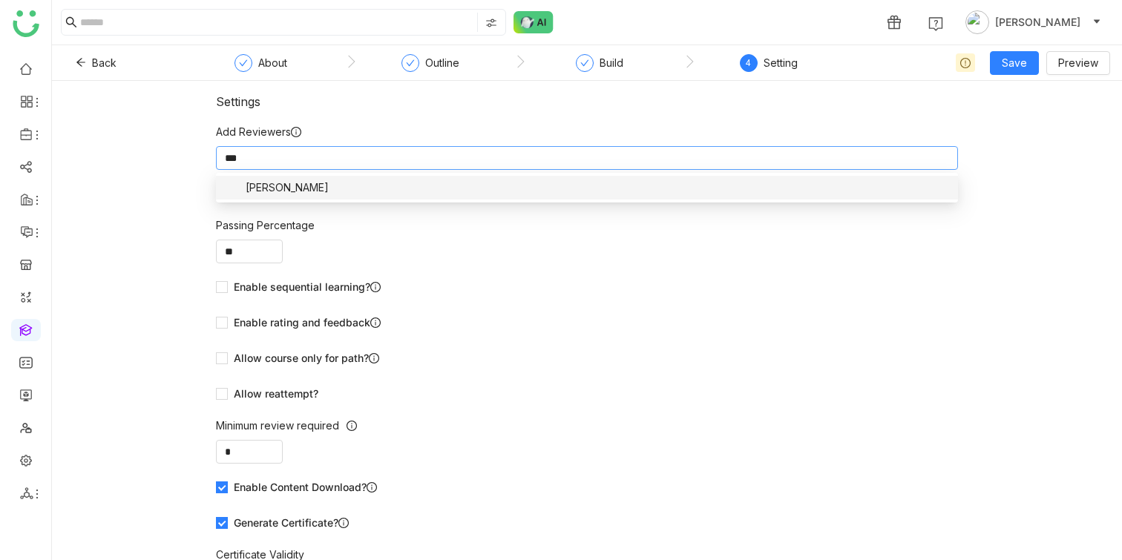
type input "***"
click at [283, 188] on span "[PERSON_NAME]" at bounding box center [287, 188] width 83 height 16
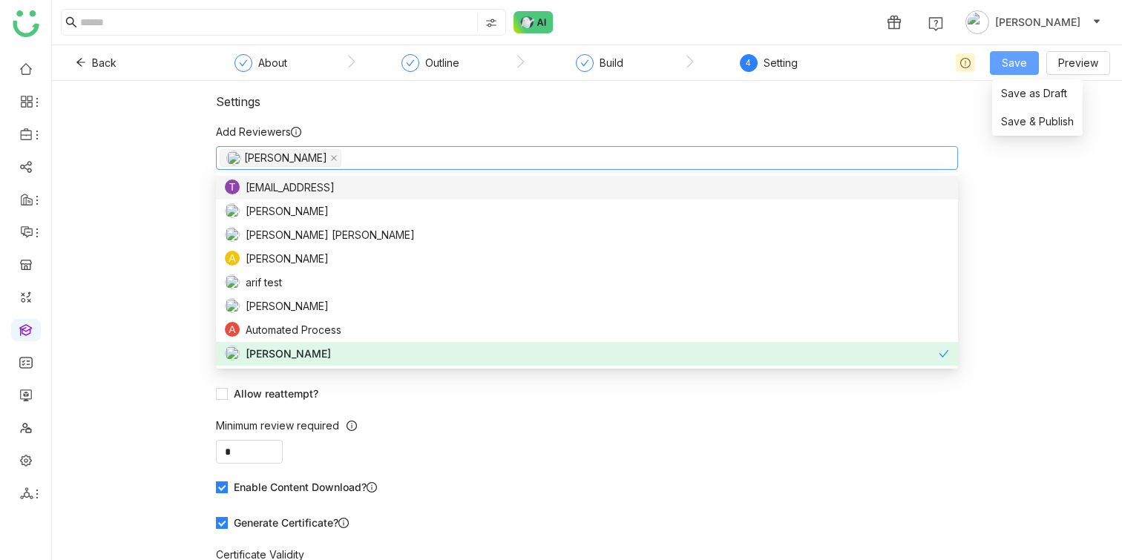
click at [1003, 62] on button "Save" at bounding box center [1014, 63] width 49 height 24
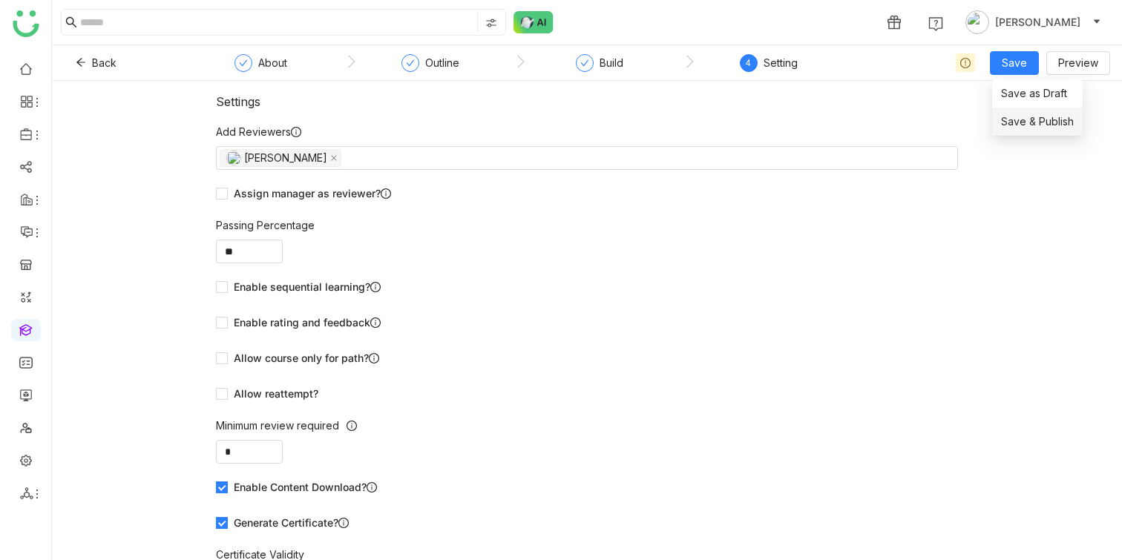
click at [1023, 119] on span "Save & Publish" at bounding box center [1037, 122] width 73 height 16
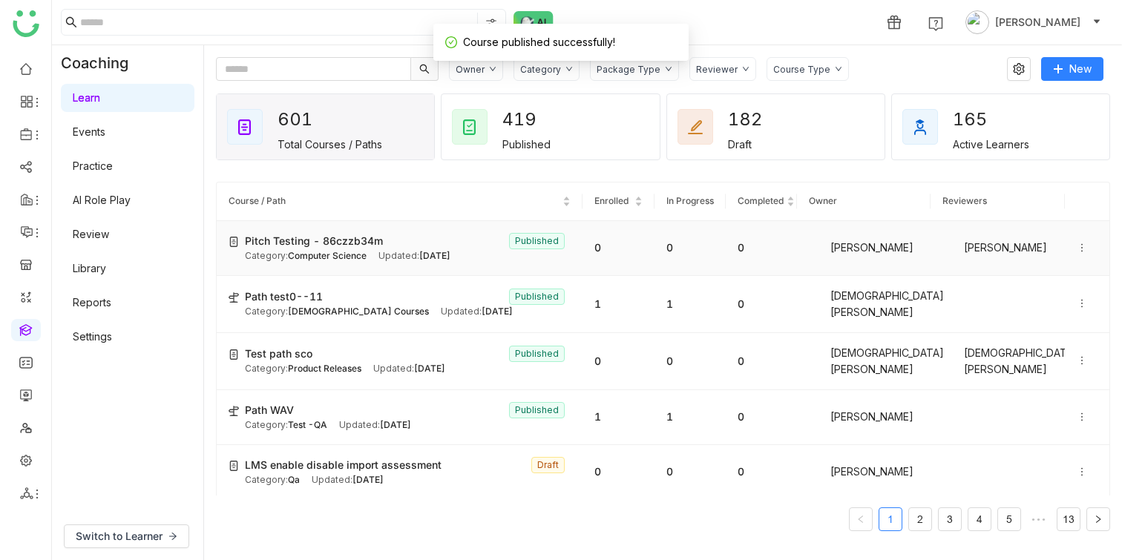
click at [357, 249] on span "Pitch Testing - 86czzb34m" at bounding box center [314, 241] width 138 height 16
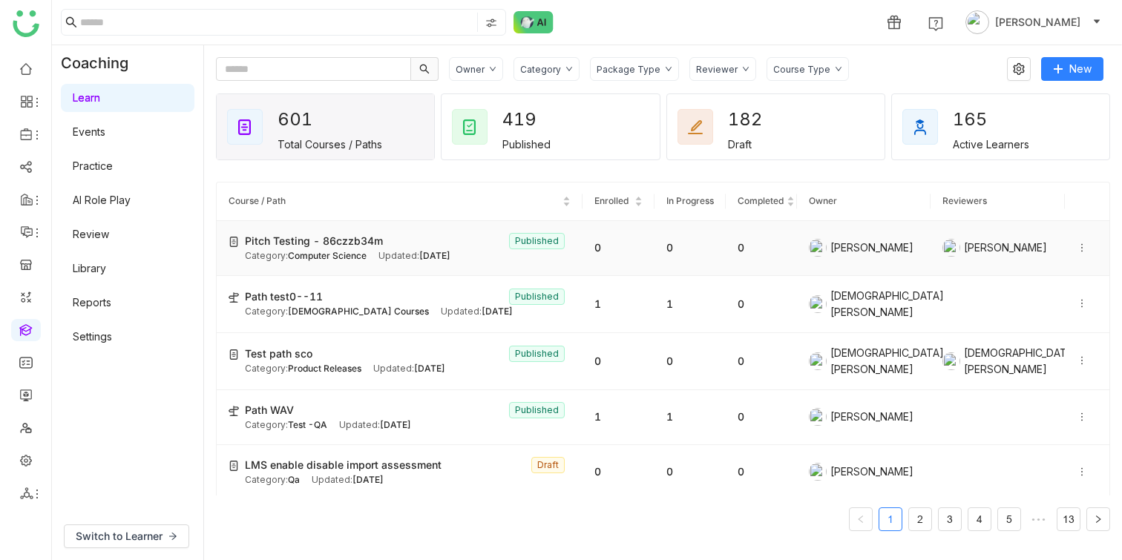
click at [1083, 253] on icon at bounding box center [1082, 248] width 10 height 10
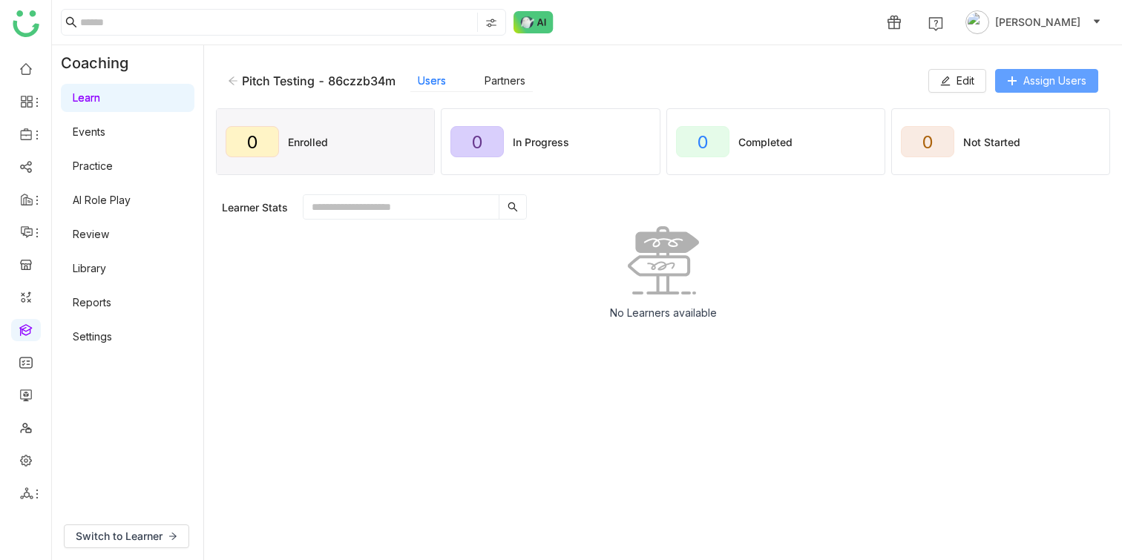
click at [1026, 90] on button "Assign Users" at bounding box center [1046, 81] width 103 height 24
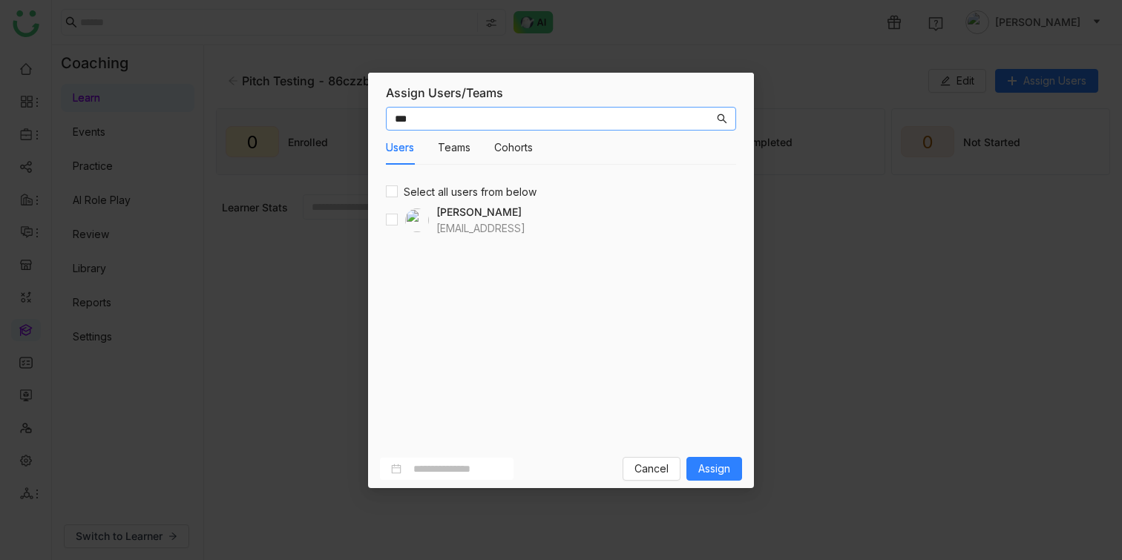
type input "***"
click at [715, 469] on span "Assign" at bounding box center [714, 469] width 32 height 16
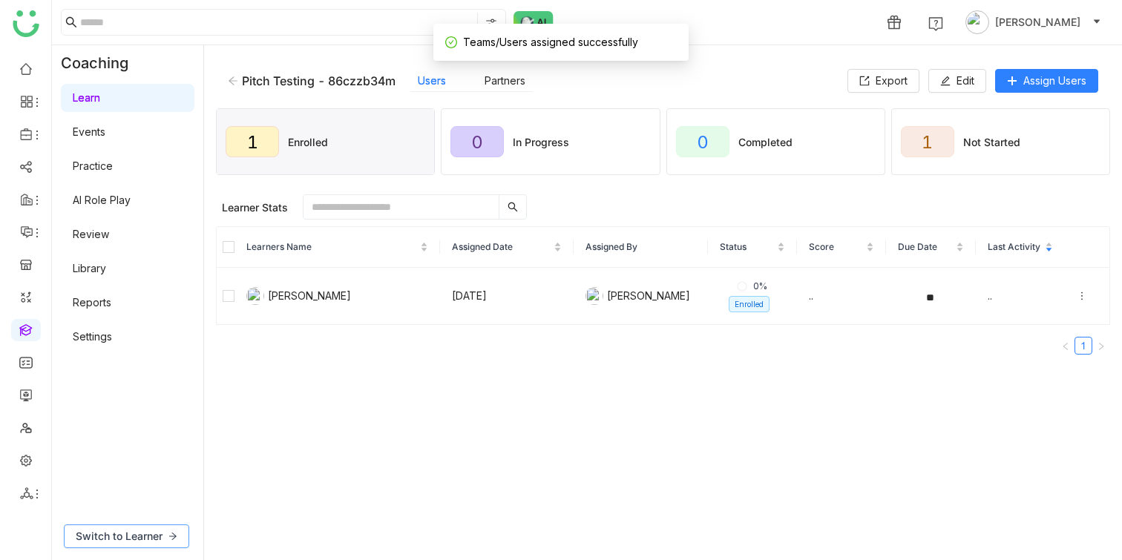
click at [160, 538] on span "Switch to Learner" at bounding box center [119, 536] width 87 height 16
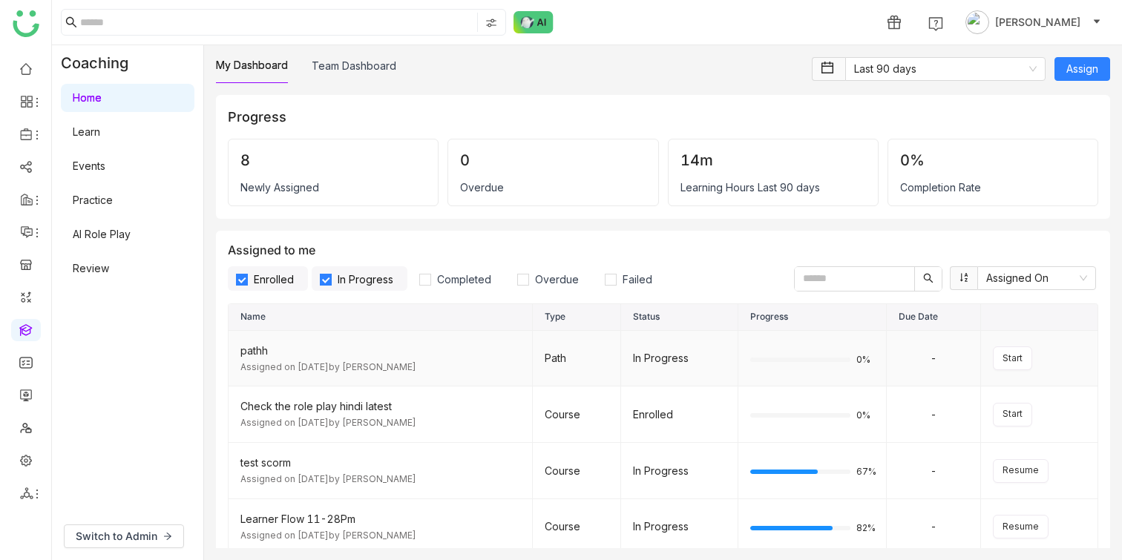
click at [387, 364] on div "Assigned on Jun 29, 2025 by Vishnu Vardhan" at bounding box center [380, 368] width 280 height 14
click at [907, 61] on nz-select-item "Last 90 days" at bounding box center [945, 69] width 183 height 22
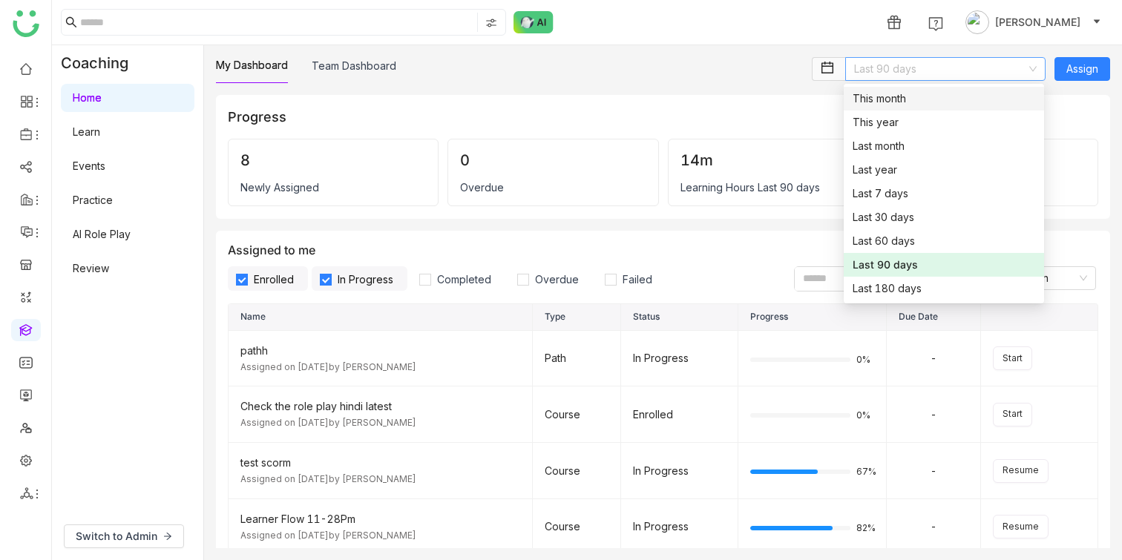
click at [95, 128] on link "Learn" at bounding box center [86, 131] width 27 height 13
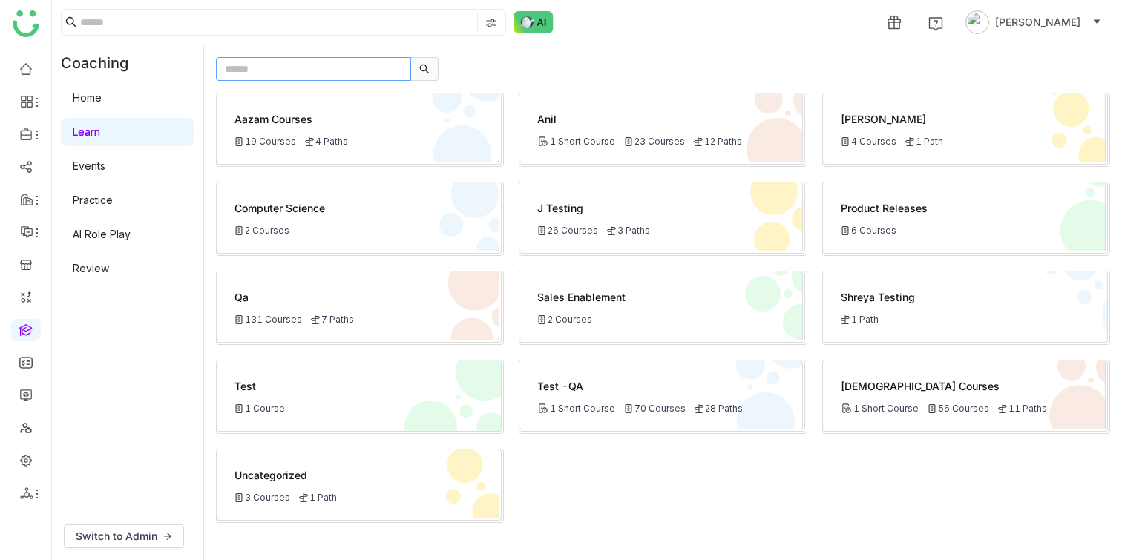
click at [328, 67] on input "text" at bounding box center [313, 69] width 195 height 24
paste input "*********"
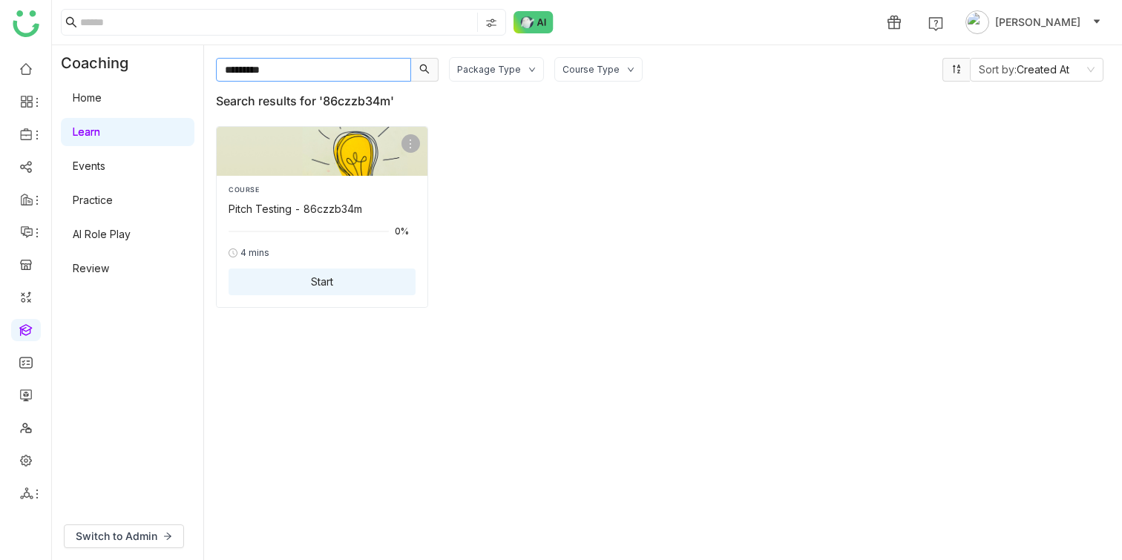
type input "*********"
click at [337, 275] on button "Start" at bounding box center [322, 282] width 187 height 27
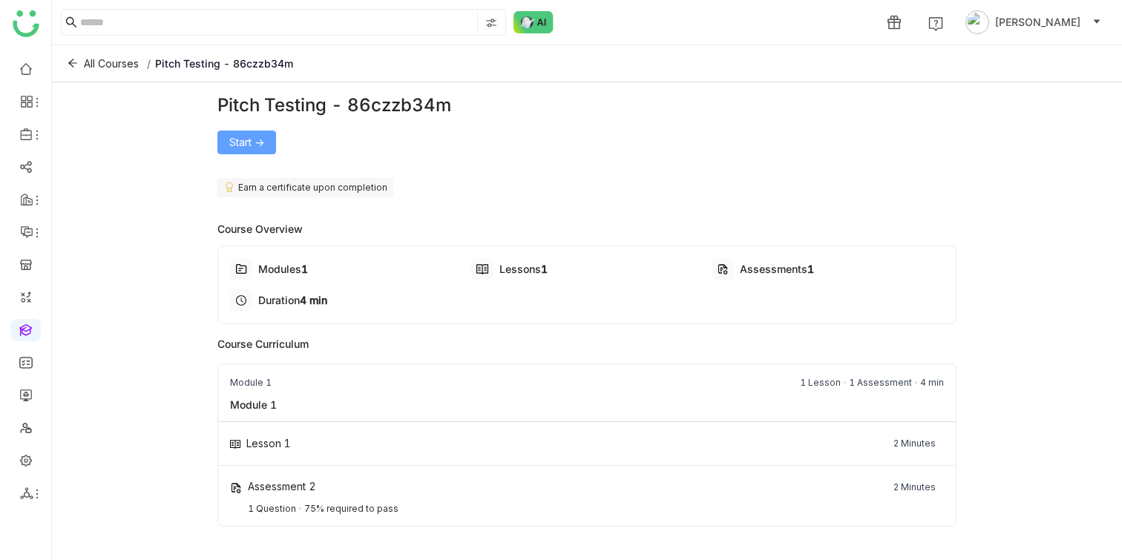
click at [252, 145] on span "Start ->" at bounding box center [246, 142] width 35 height 16
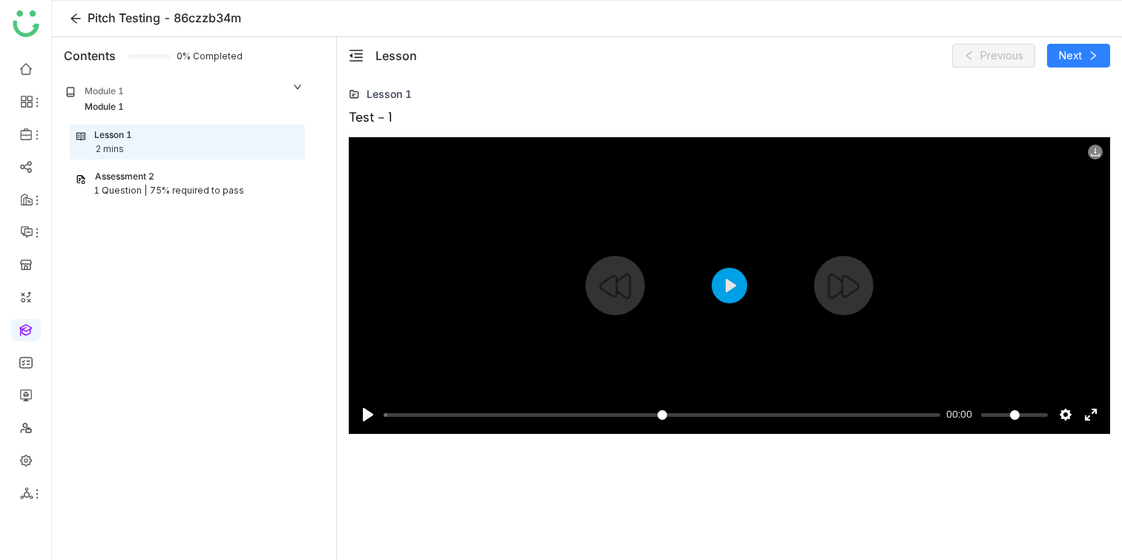
click at [638, 307] on div at bounding box center [729, 285] width 761 height 297
type input "***"
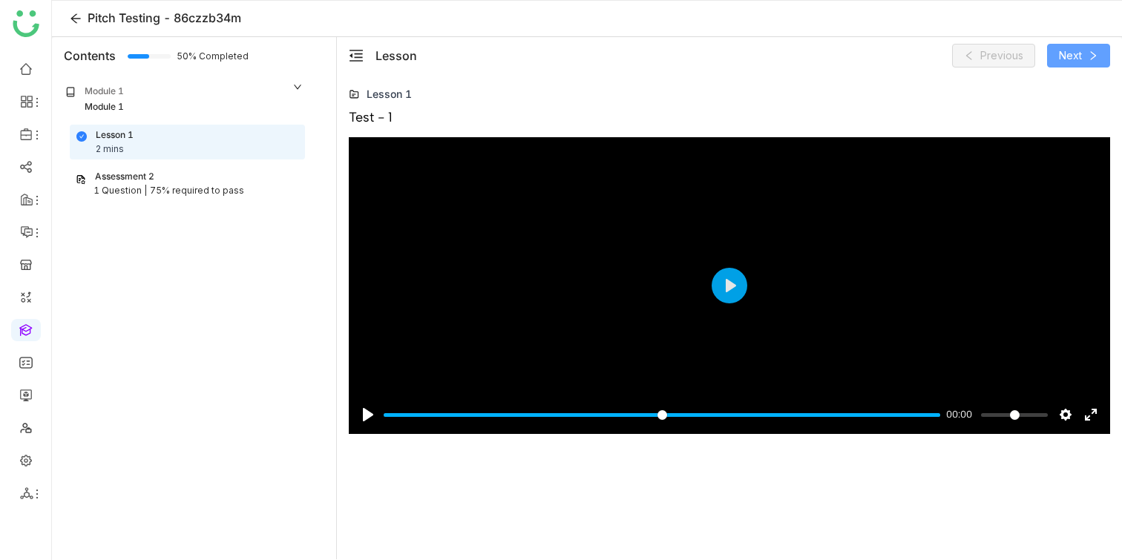
click at [1072, 57] on span "Next" at bounding box center [1070, 55] width 23 height 16
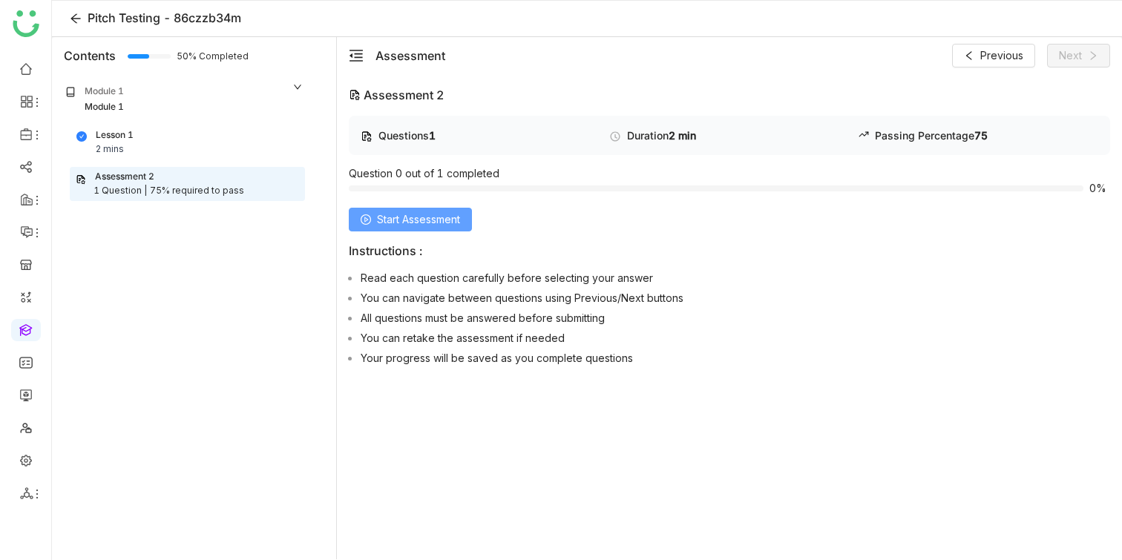
click at [429, 213] on span "Start Assessment" at bounding box center [418, 219] width 83 height 16
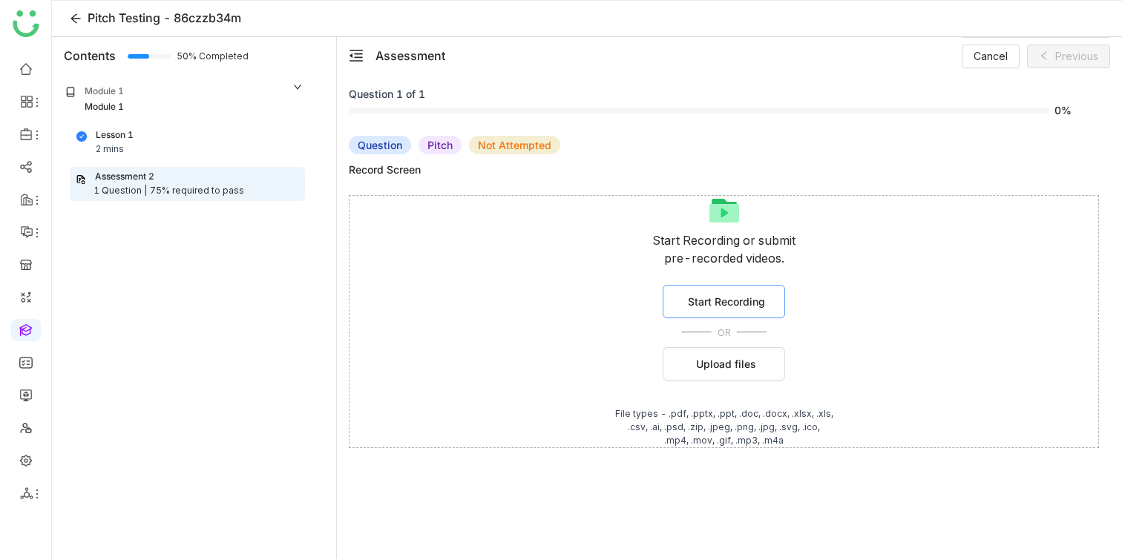
click at [738, 298] on span "Start Recording" at bounding box center [726, 302] width 77 height 16
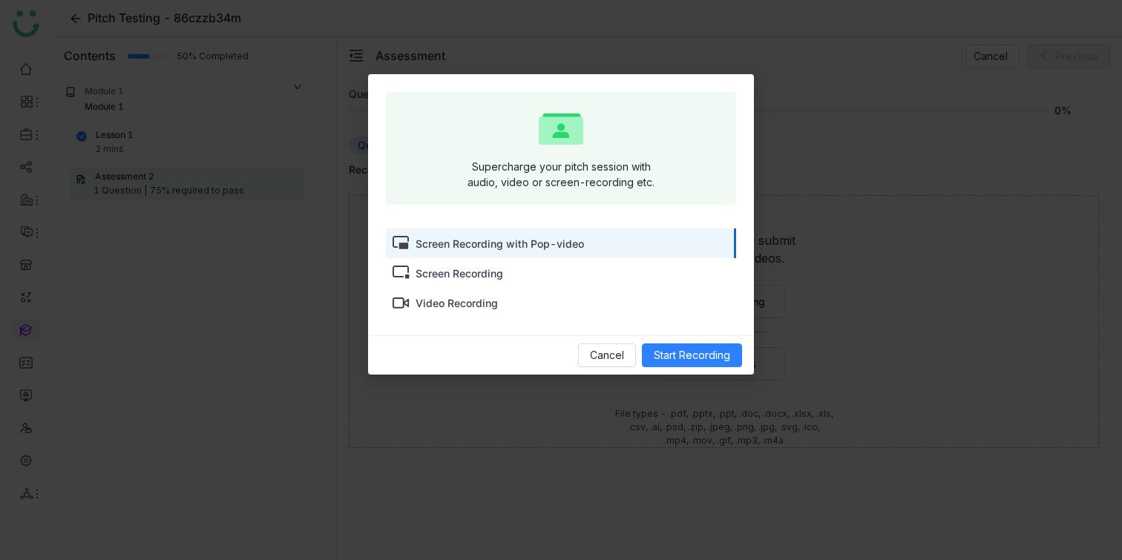
click at [504, 269] on div "Screen Recording" at bounding box center [561, 273] width 350 height 30
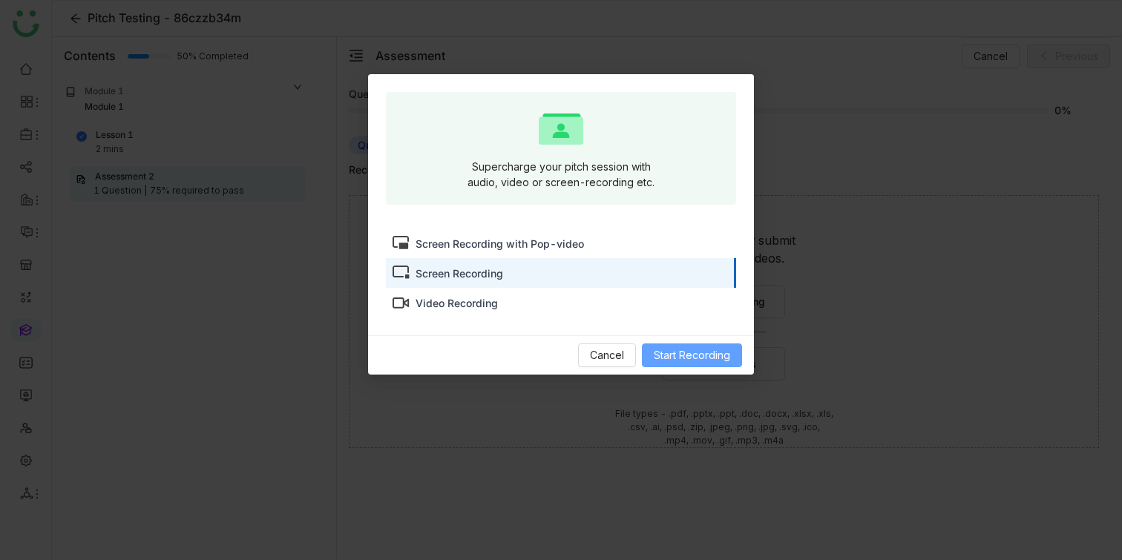
click at [706, 361] on span "Start Recording" at bounding box center [692, 355] width 76 height 16
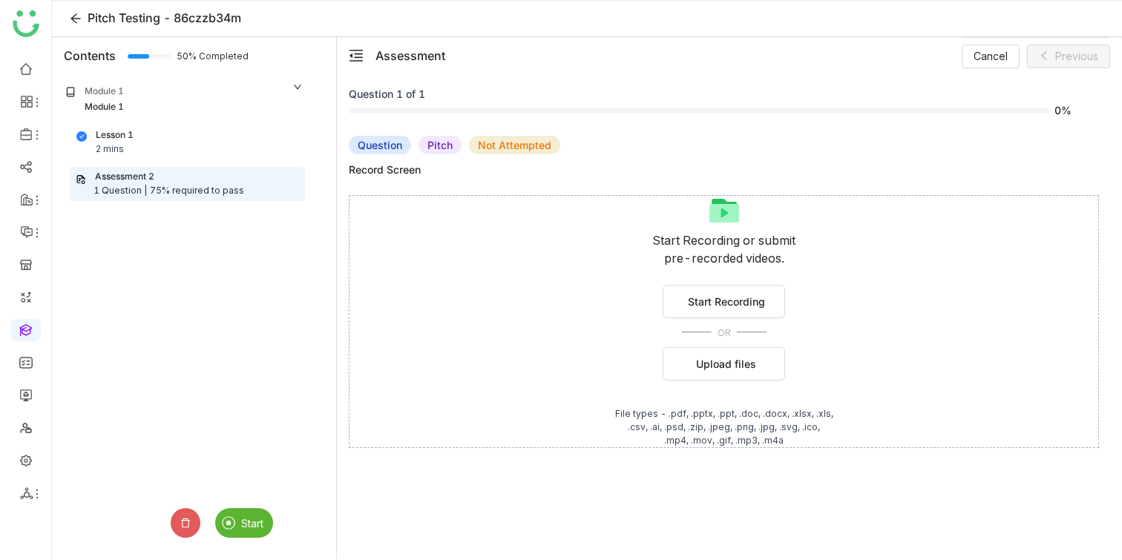
click at [258, 525] on span "Start" at bounding box center [252, 523] width 22 height 13
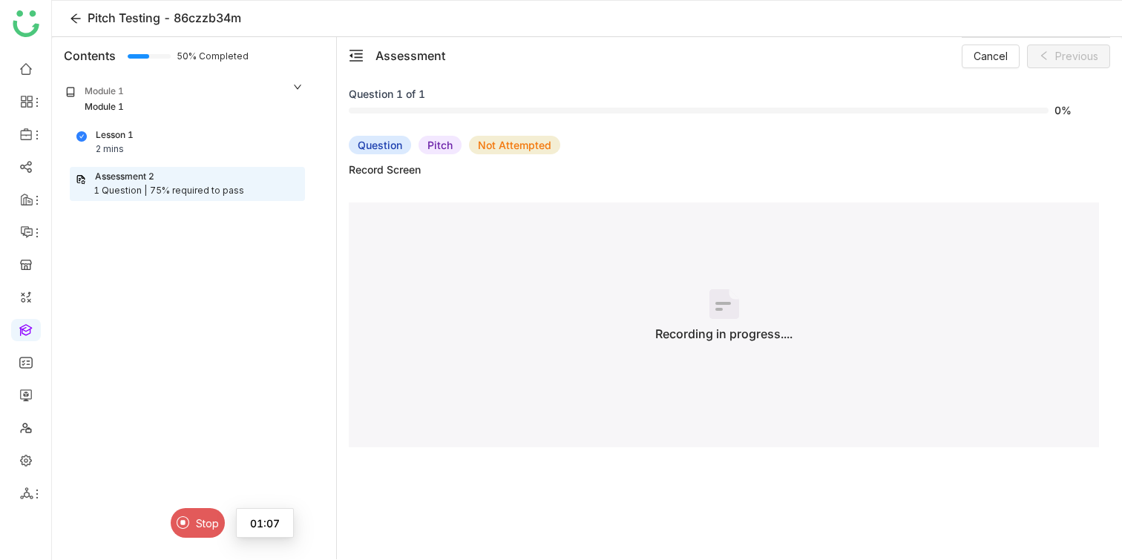
click at [187, 525] on img at bounding box center [183, 522] width 13 height 13
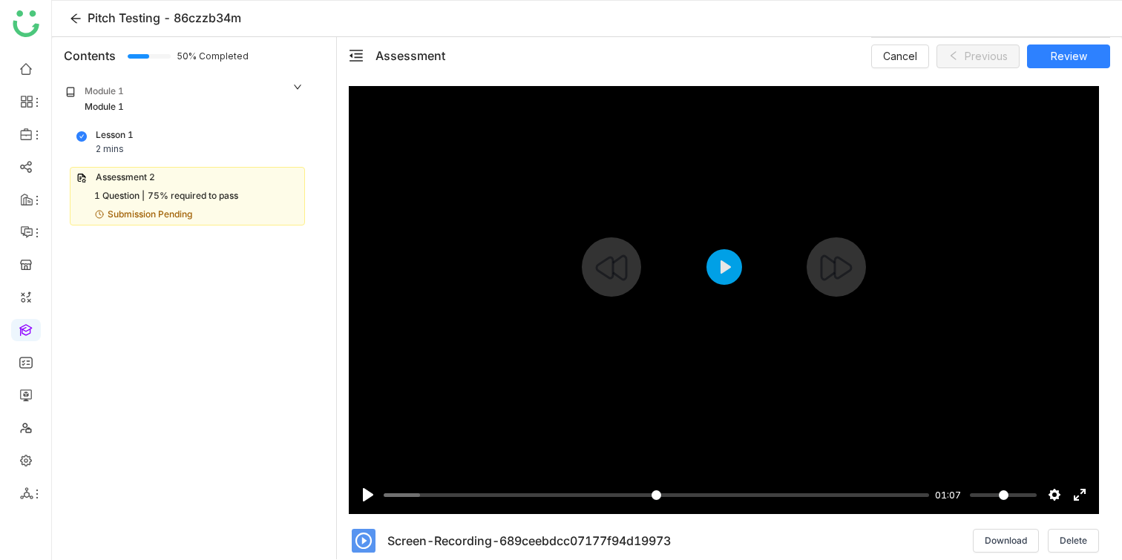
scroll to position [191, 0]
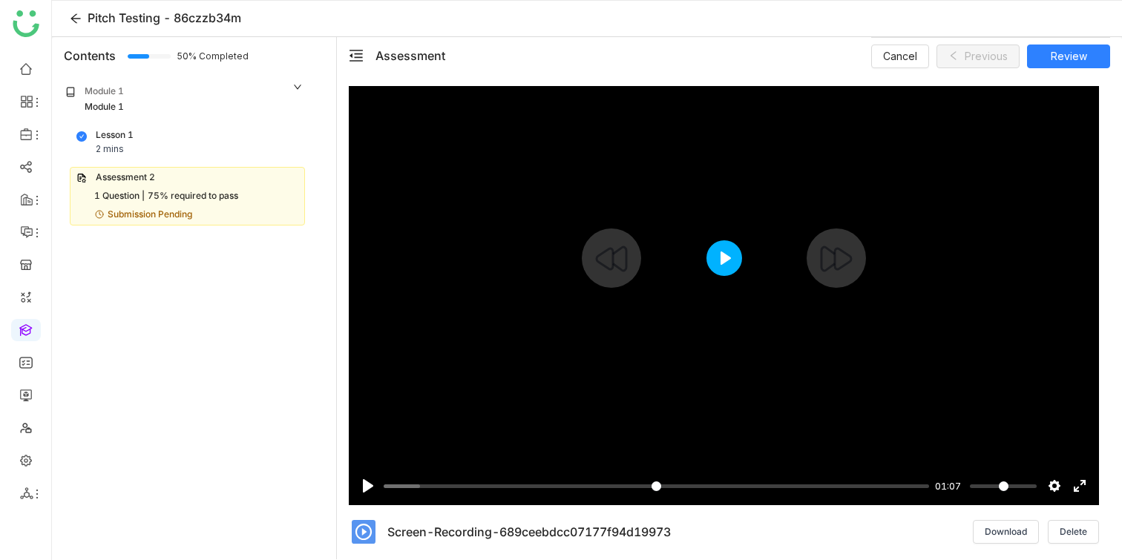
click at [715, 250] on button "Play" at bounding box center [724, 258] width 36 height 36
type input "*****"
type input "*"
type input "*****"
drag, startPoint x: 1005, startPoint y: 487, endPoint x: 1071, endPoint y: 481, distance: 65.6
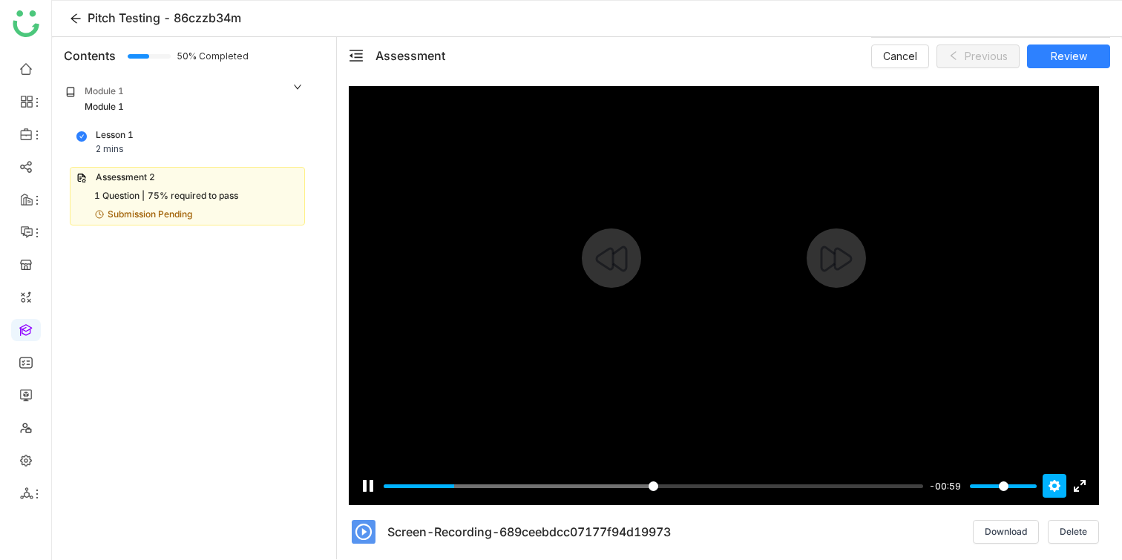
type input "*"
click at [1037, 487] on input "Volume" at bounding box center [1003, 486] width 67 height 14
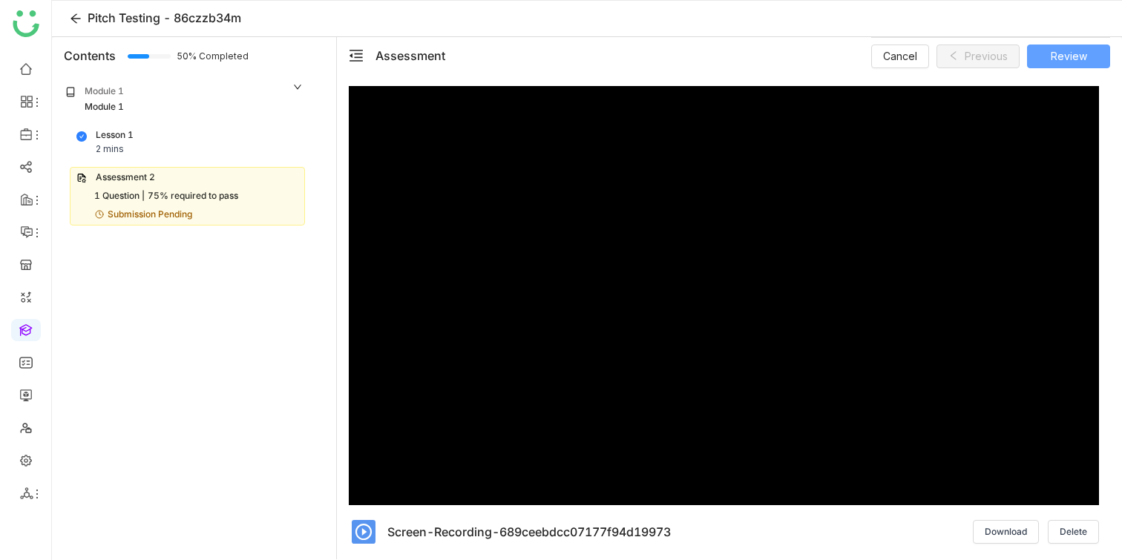
type input "*****"
click at [1060, 64] on span "Review" at bounding box center [1069, 56] width 36 height 16
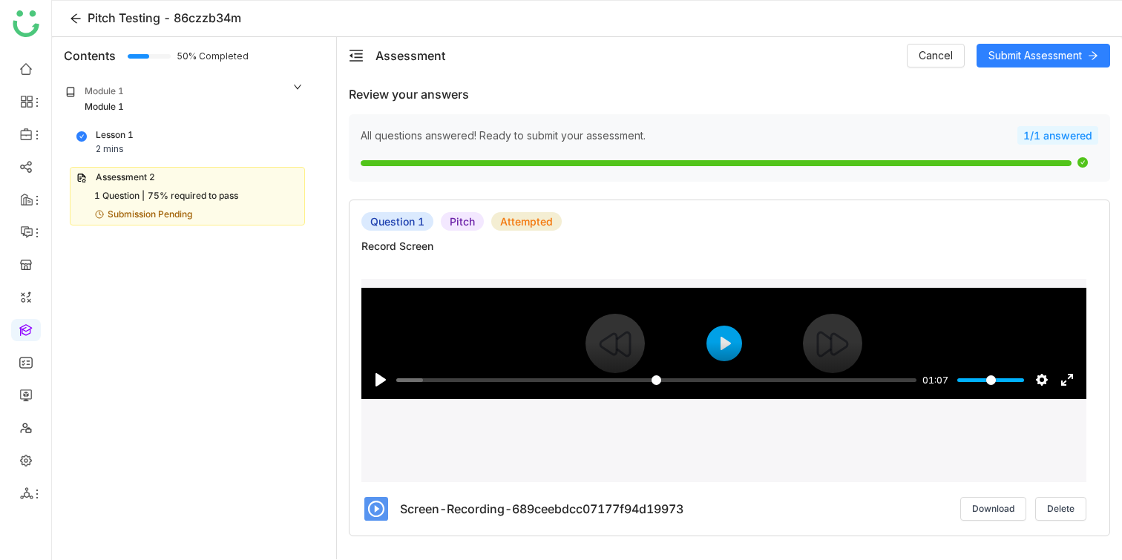
click at [749, 339] on div at bounding box center [723, 343] width 725 height 111
click at [738, 339] on div "Pause Play % buffered 00:00 01:07 Settings Captions Disabled Quality undefined …" at bounding box center [723, 343] width 725 height 111
click at [738, 338] on div at bounding box center [723, 343] width 725 height 111
type input "****"
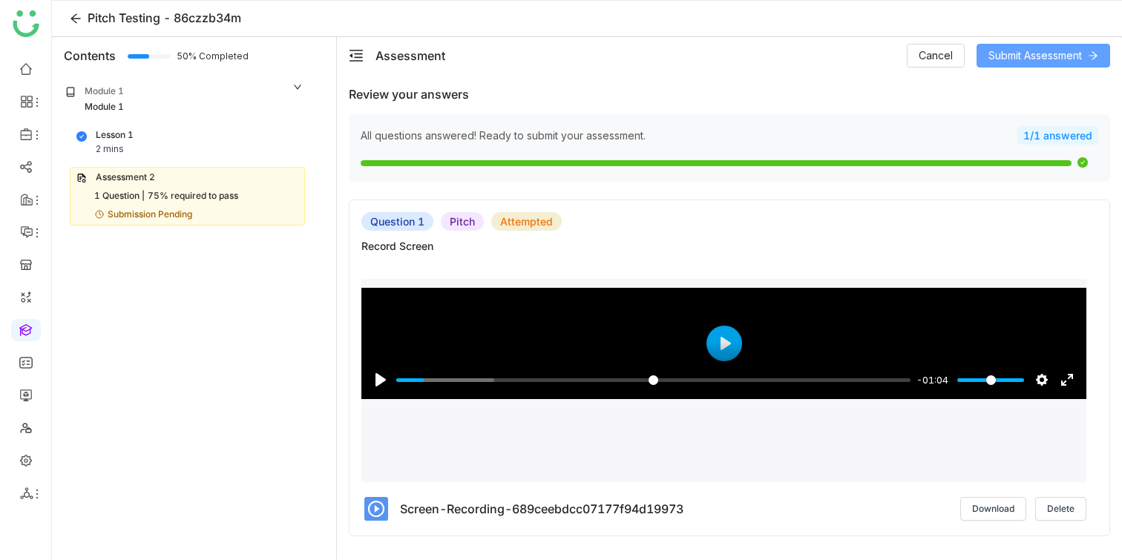
click at [1029, 62] on span "Submit Assessment" at bounding box center [1034, 55] width 93 height 16
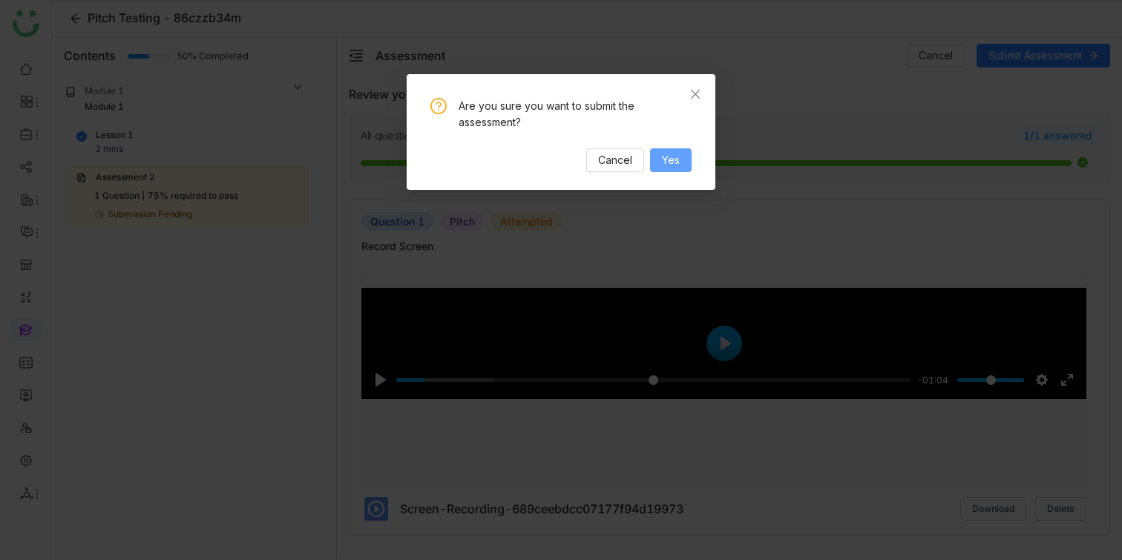
click at [672, 167] on span "Yes" at bounding box center [671, 160] width 18 height 16
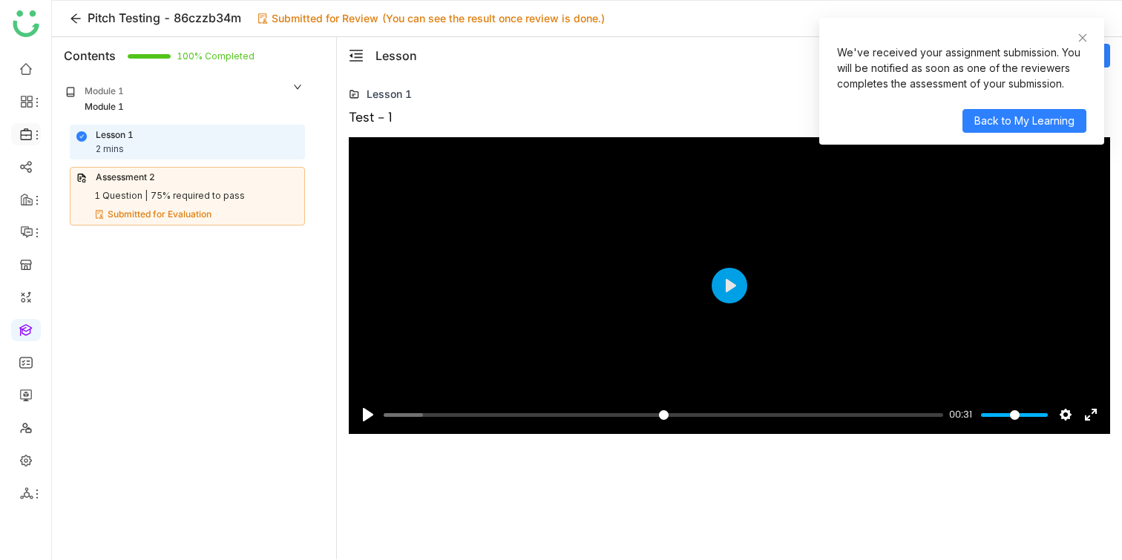
click at [34, 129] on icon at bounding box center [37, 135] width 12 height 12
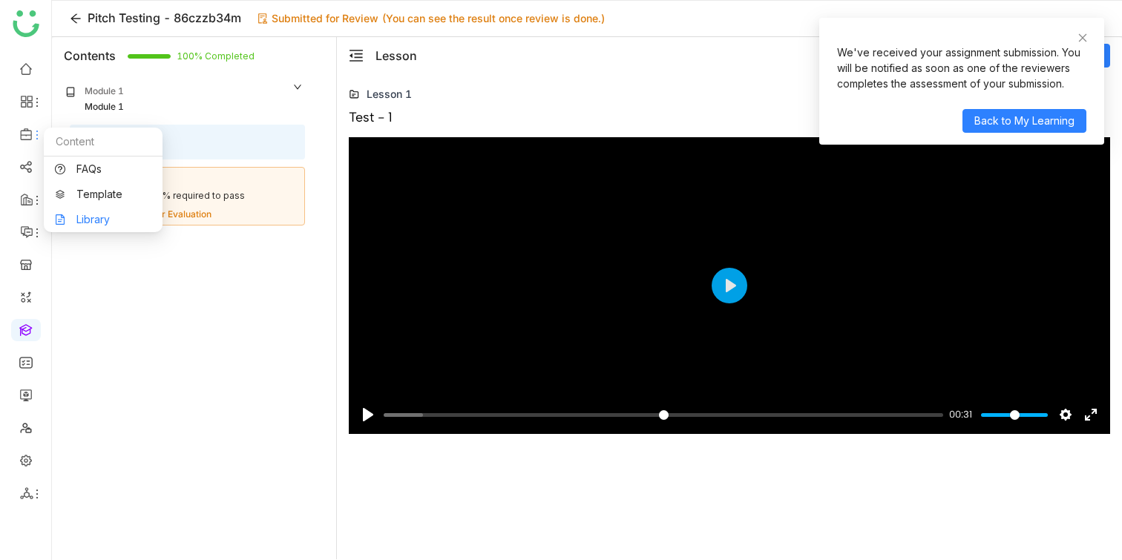
click at [85, 214] on link "Library" at bounding box center [103, 219] width 96 height 10
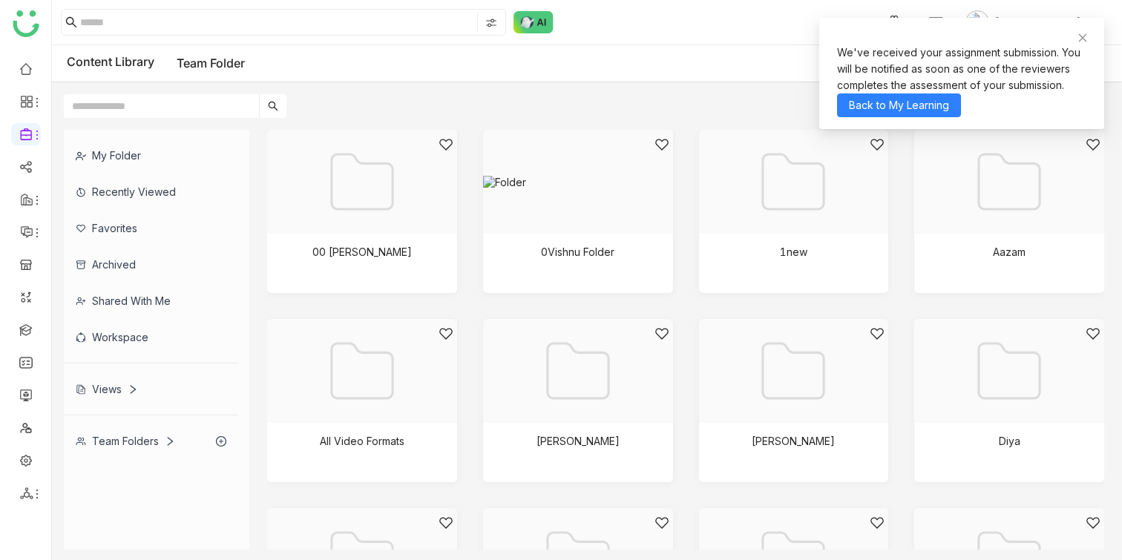
click at [146, 161] on div "My Folder" at bounding box center [151, 155] width 174 height 36
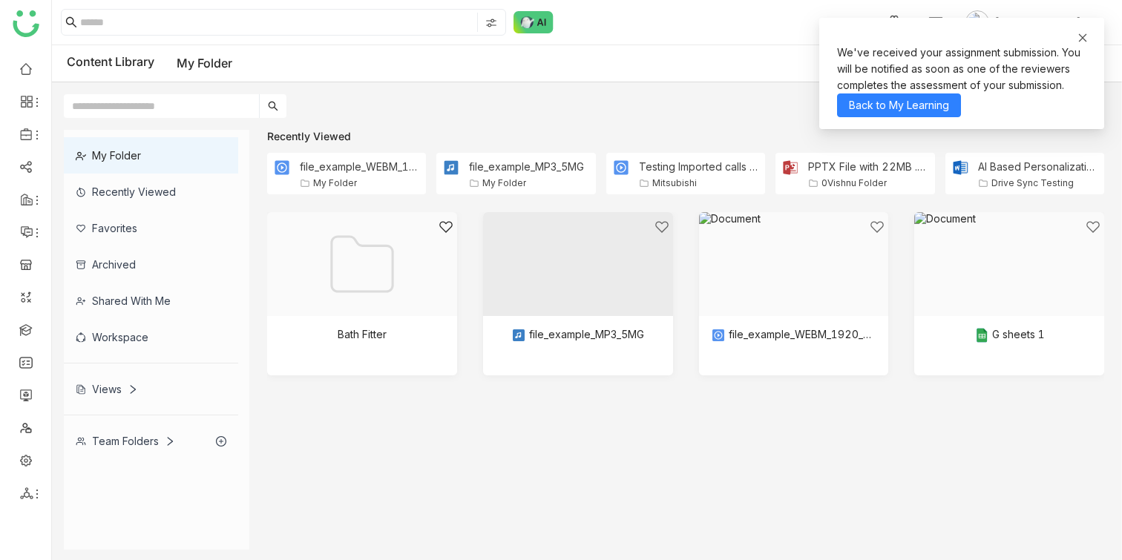
click at [1082, 38] on icon at bounding box center [1083, 37] width 8 height 8
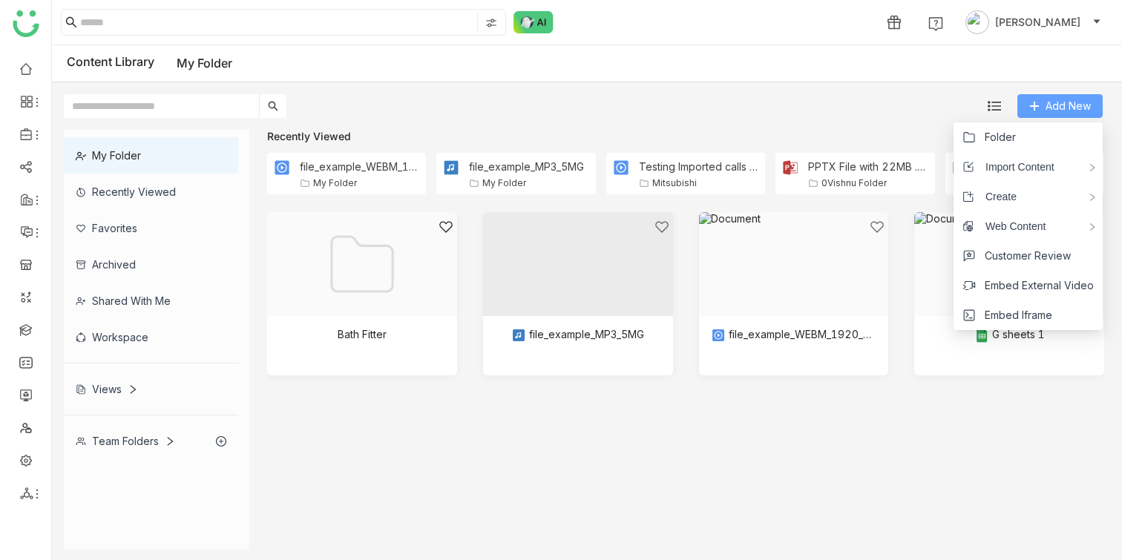
click at [1048, 106] on span "Add New" at bounding box center [1067, 106] width 45 height 16
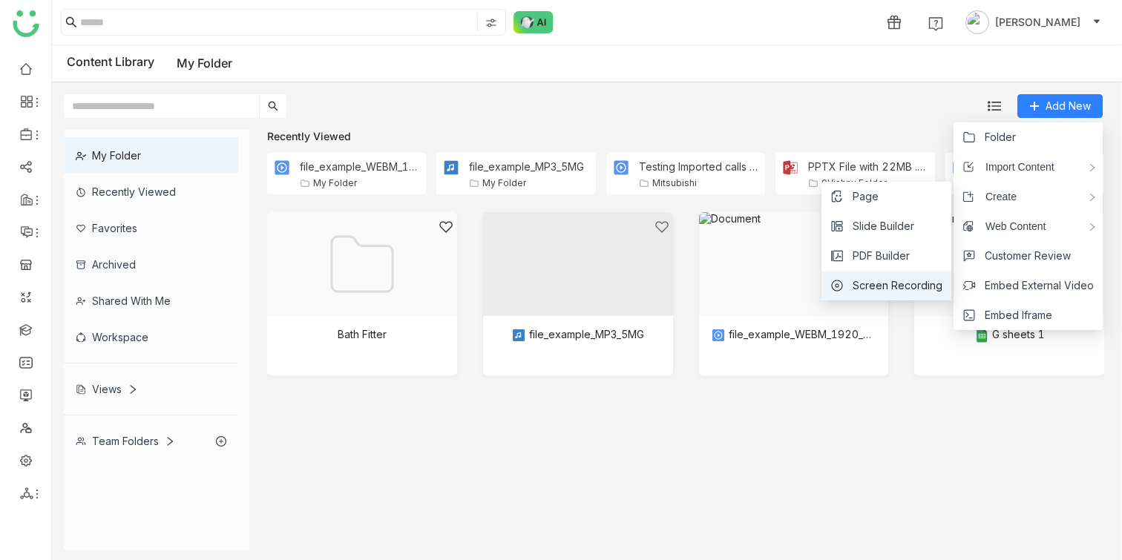
click at [872, 283] on span "Screen Recording" at bounding box center [898, 285] width 90 height 16
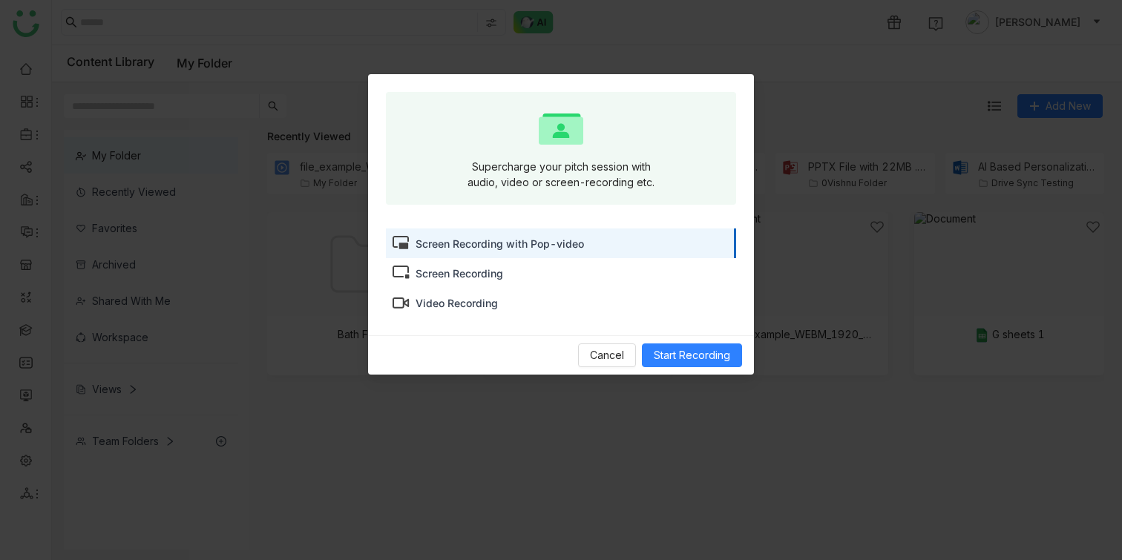
click at [480, 277] on div "Screen Recording" at bounding box center [459, 274] width 88 height 16
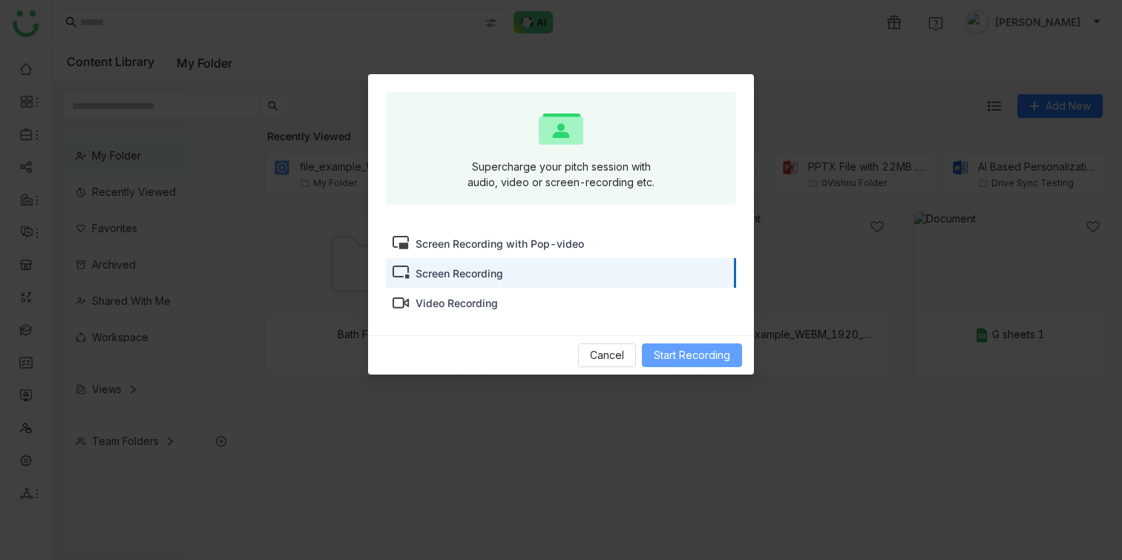
click at [693, 359] on span "Start Recording" at bounding box center [692, 355] width 76 height 16
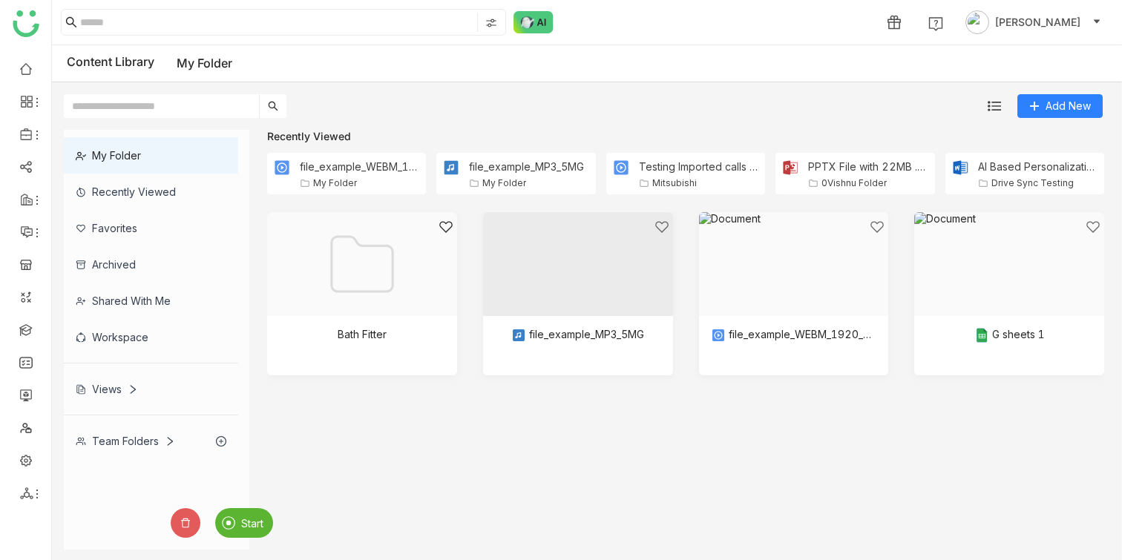
click at [251, 523] on span "Start" at bounding box center [252, 523] width 22 height 13
click at [207, 523] on span "Stop" at bounding box center [207, 523] width 23 height 13
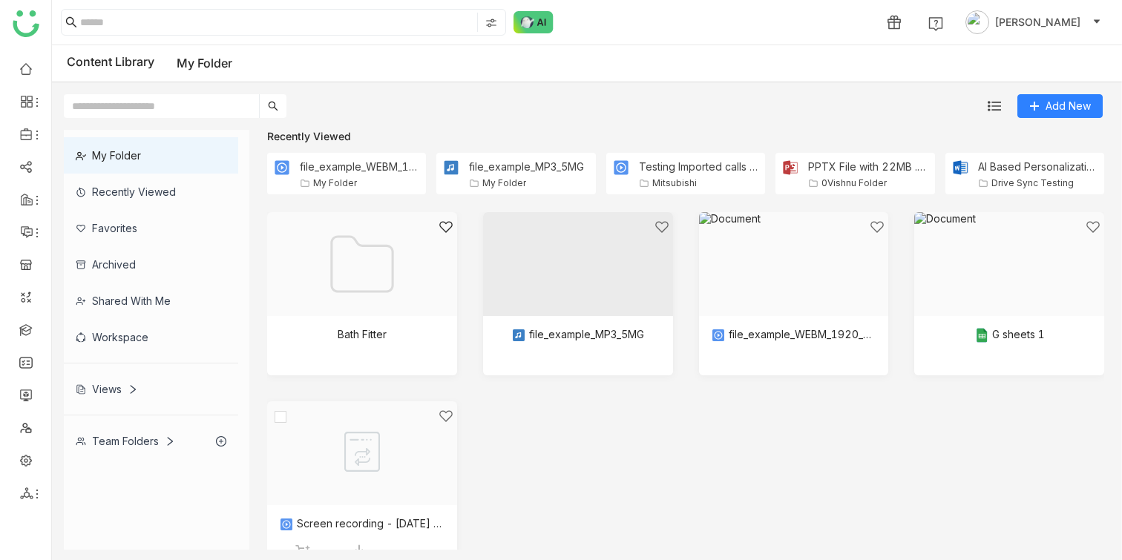
click at [385, 424] on div at bounding box center [357, 472] width 165 height 126
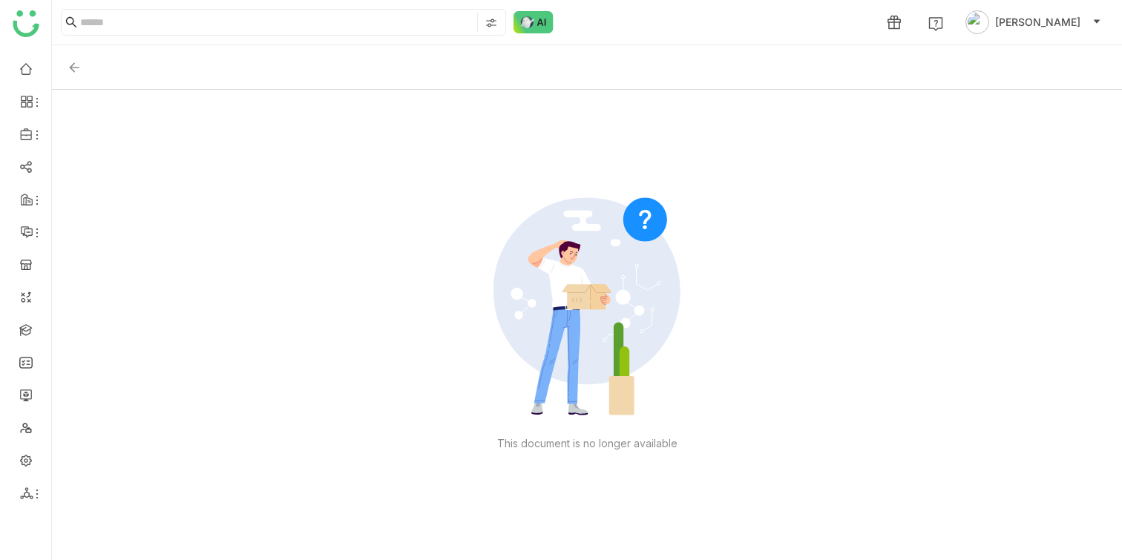
click at [75, 76] on div at bounding box center [579, 67] width 1025 height 21
click at [75, 67] on img at bounding box center [74, 67] width 15 height 15
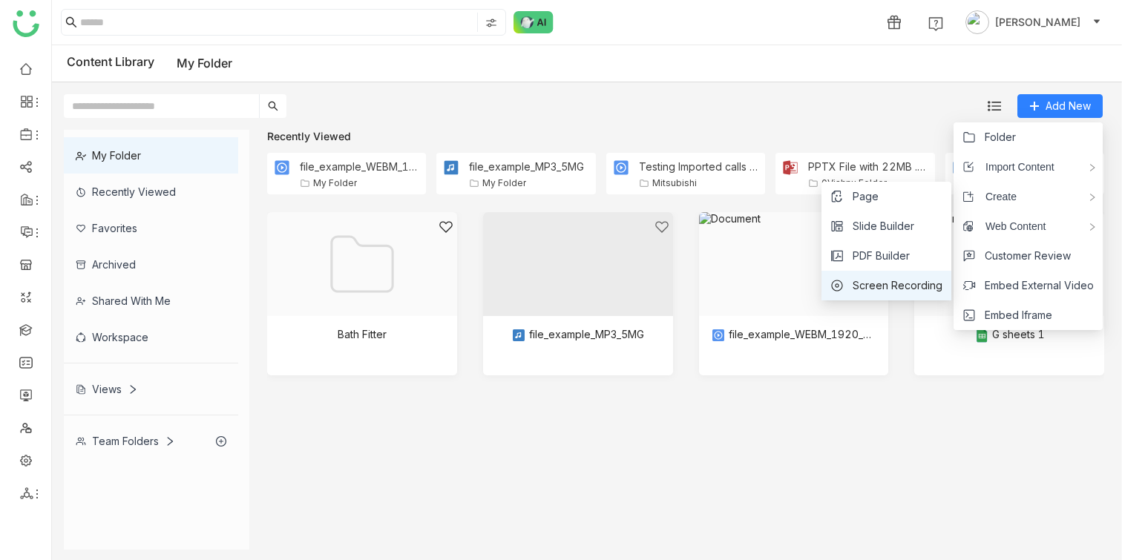
click at [916, 275] on li "Screen Recording" at bounding box center [886, 286] width 130 height 30
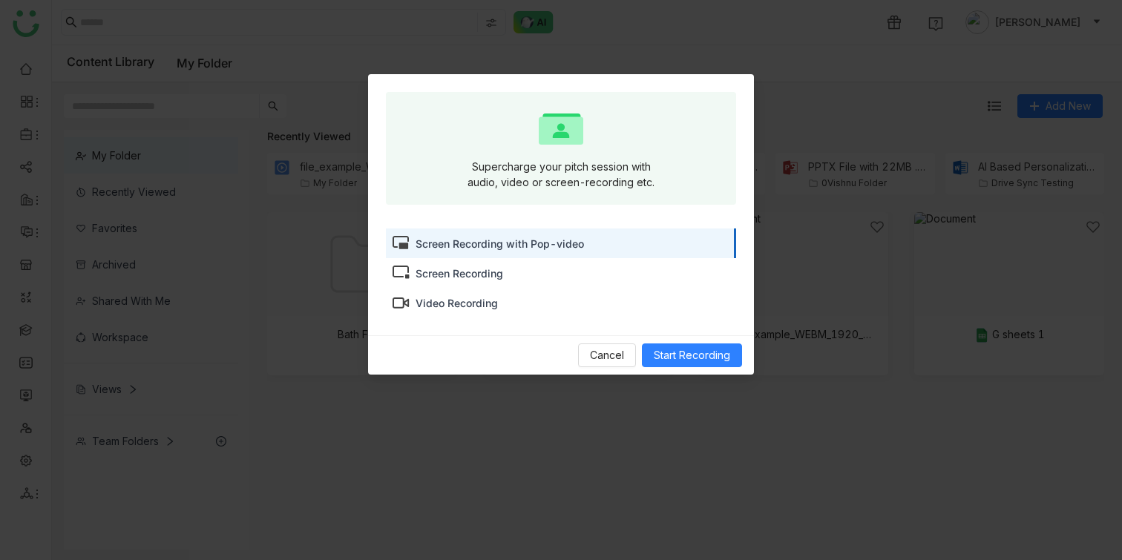
click at [599, 279] on div "Screen Recording" at bounding box center [561, 273] width 350 height 30
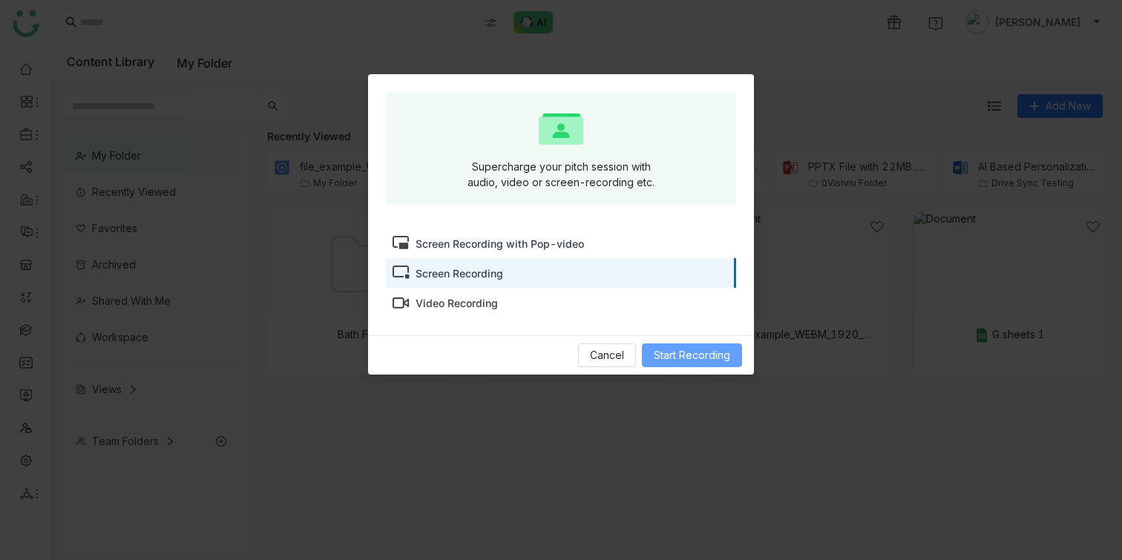
click at [699, 354] on span "Start Recording" at bounding box center [692, 355] width 76 height 16
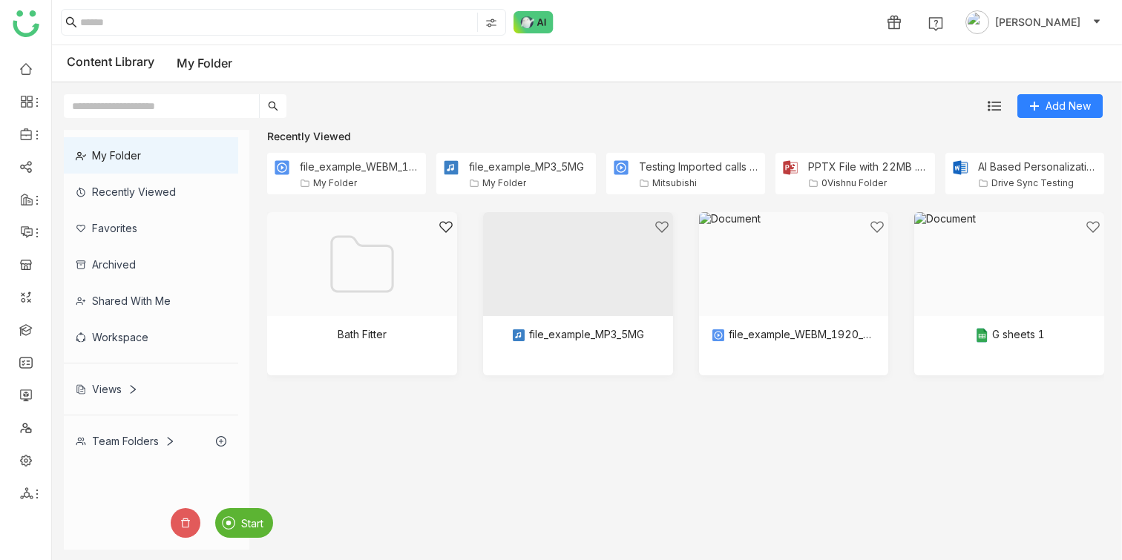
click at [253, 522] on span "Start" at bounding box center [252, 523] width 22 height 13
click at [200, 519] on span "Stop" at bounding box center [207, 523] width 23 height 13
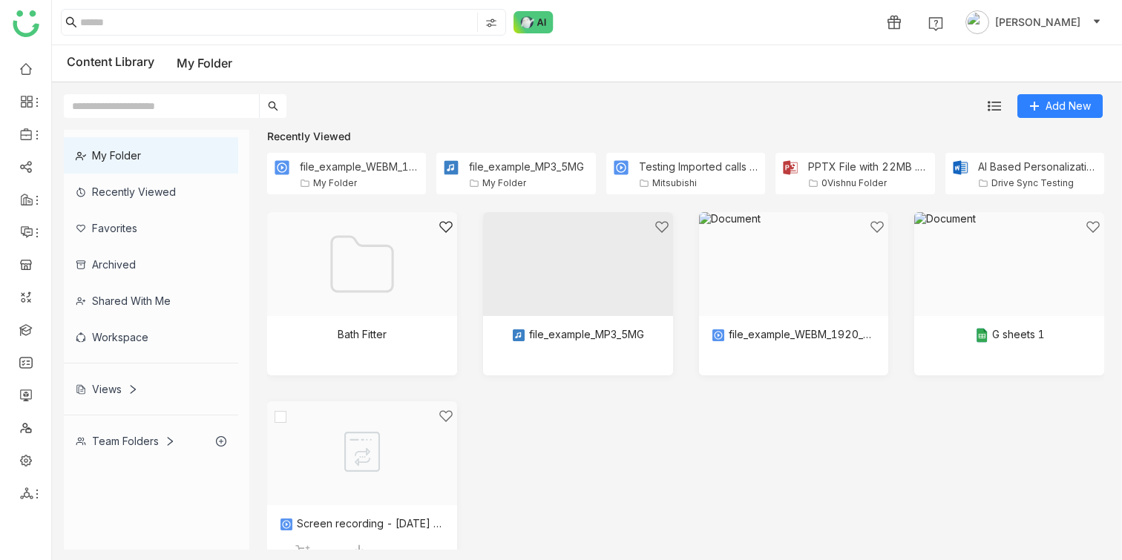
click at [384, 433] on div at bounding box center [357, 472] width 165 height 126
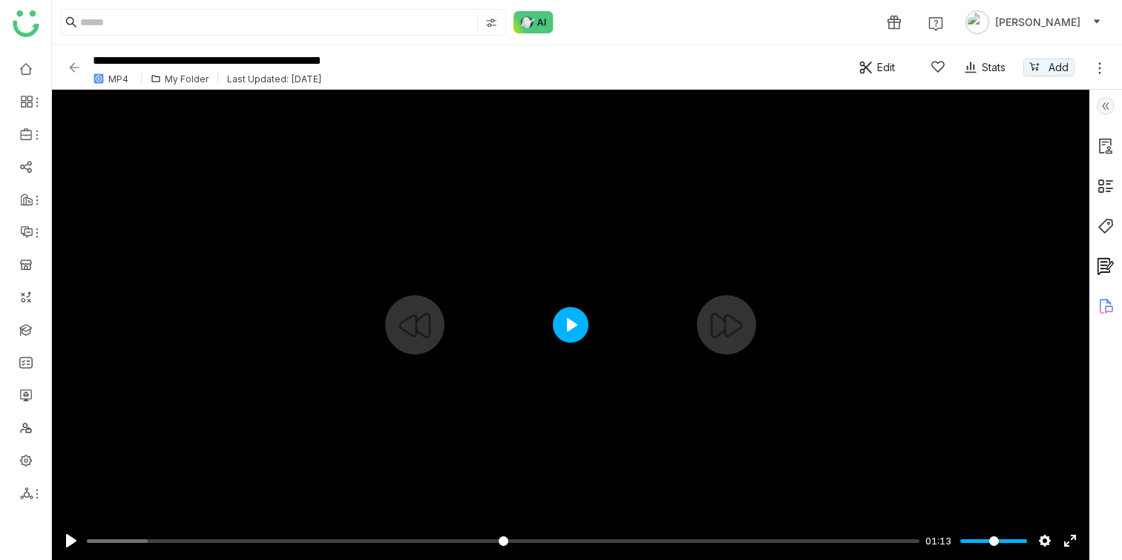
click at [567, 331] on button "Play" at bounding box center [571, 325] width 36 height 36
click at [257, 543] on input "Seek" at bounding box center [500, 541] width 827 height 14
click at [483, 537] on input "Seek" at bounding box center [500, 541] width 827 height 14
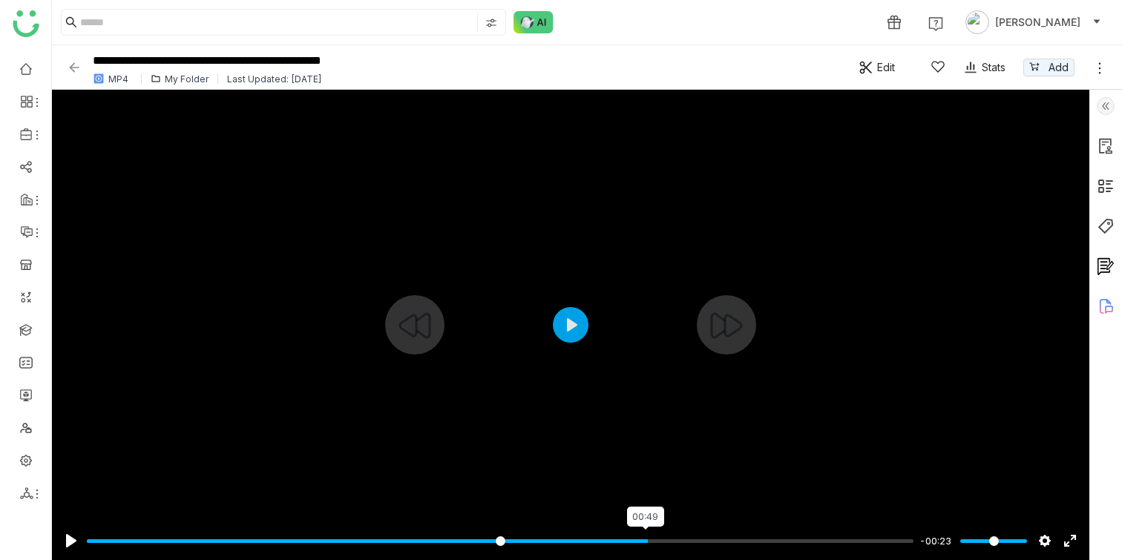
click at [644, 538] on input "Seek" at bounding box center [500, 541] width 827 height 14
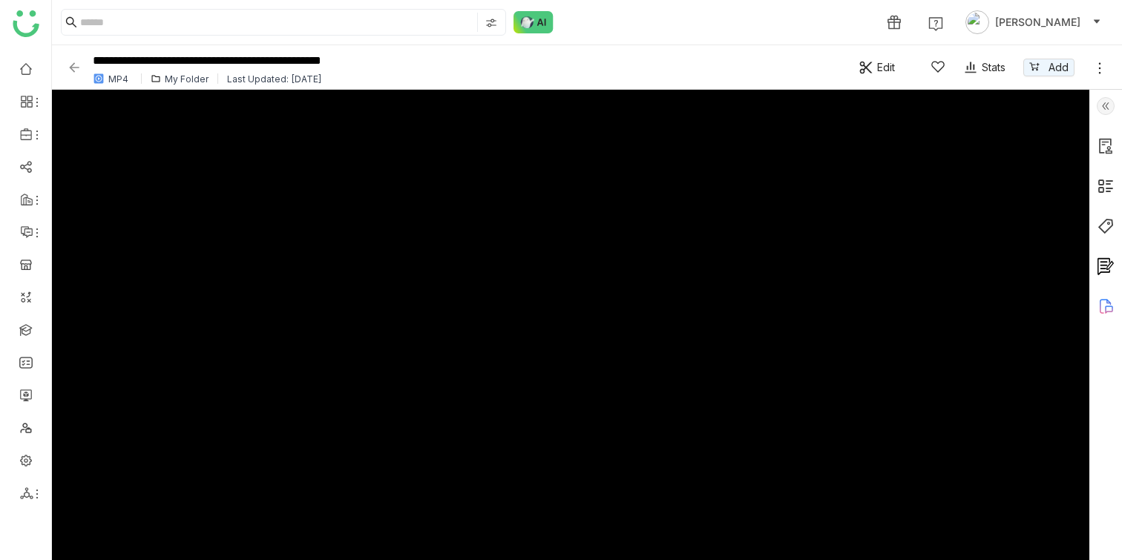
type input "***"
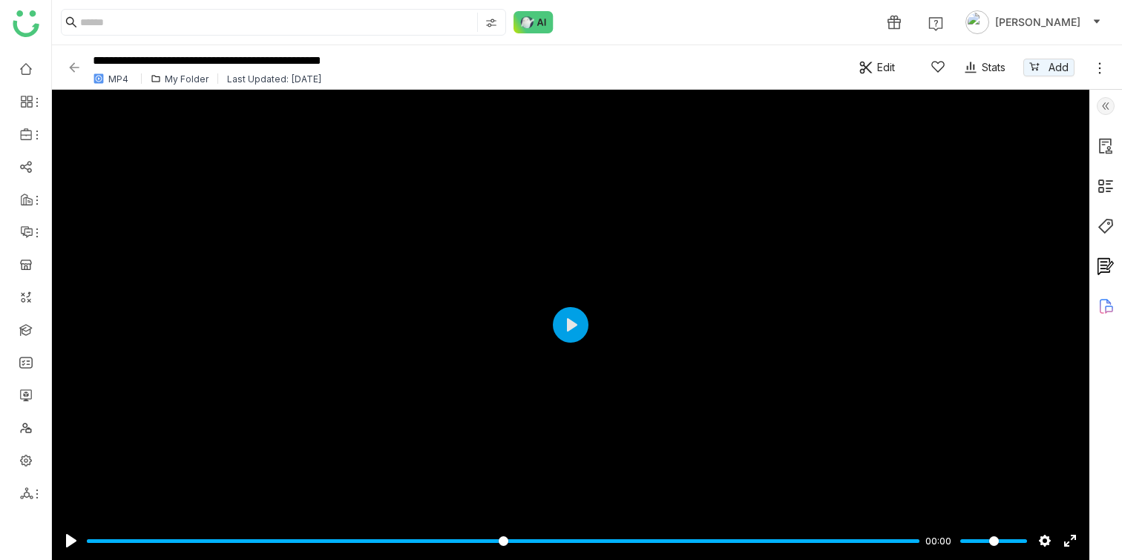
click at [68, 68] on img at bounding box center [74, 67] width 15 height 15
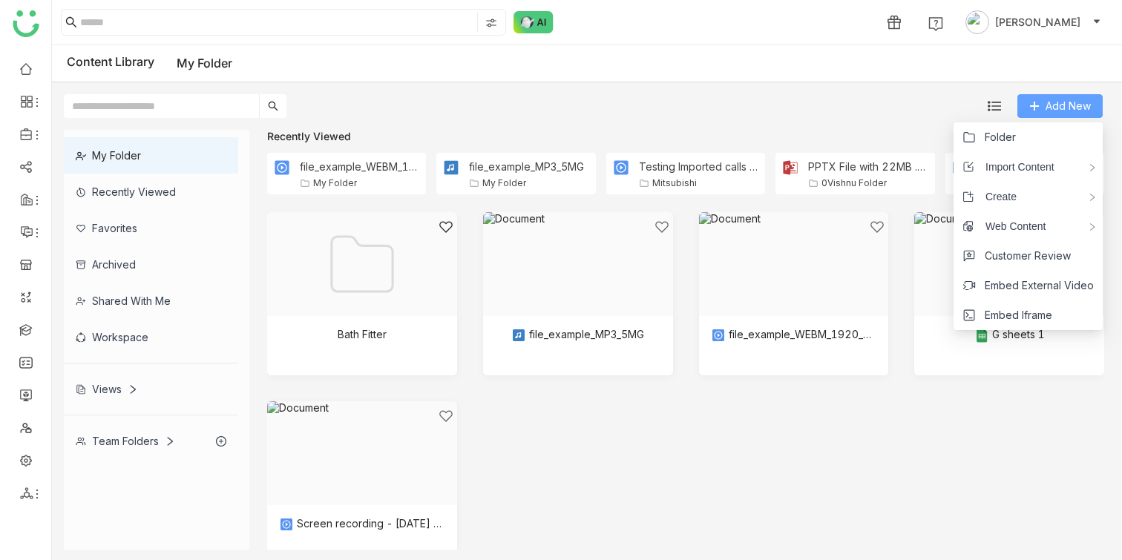
click at [1041, 107] on button "Add New" at bounding box center [1059, 106] width 85 height 24
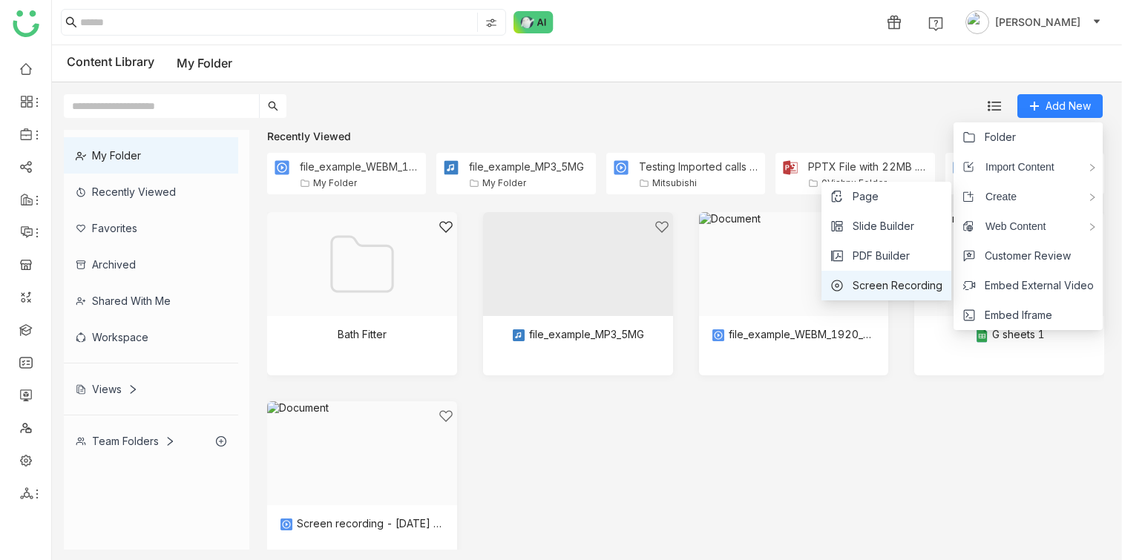
click at [917, 280] on span "Screen Recording" at bounding box center [898, 285] width 90 height 16
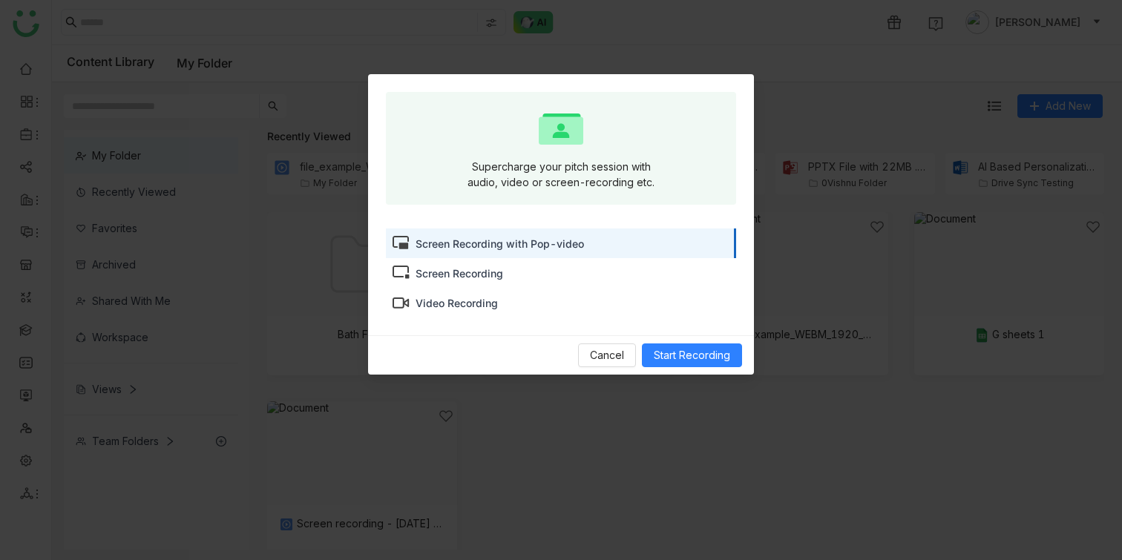
click at [576, 263] on div "Screen Recording" at bounding box center [561, 273] width 350 height 30
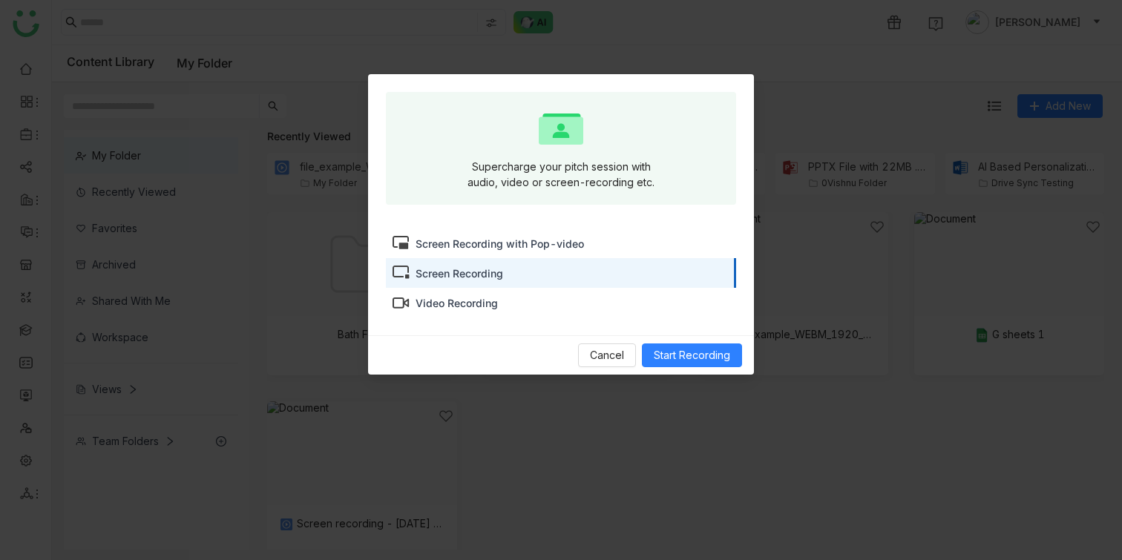
click at [558, 246] on div "Screen Recording with Pop-video" at bounding box center [499, 244] width 168 height 16
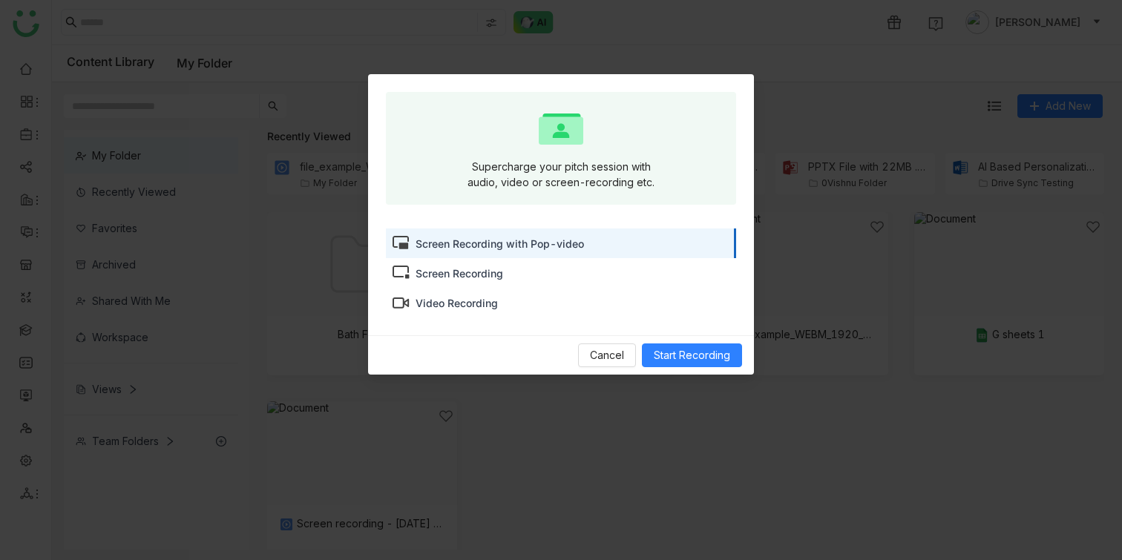
click at [537, 275] on div "Screen Recording" at bounding box center [561, 273] width 350 height 30
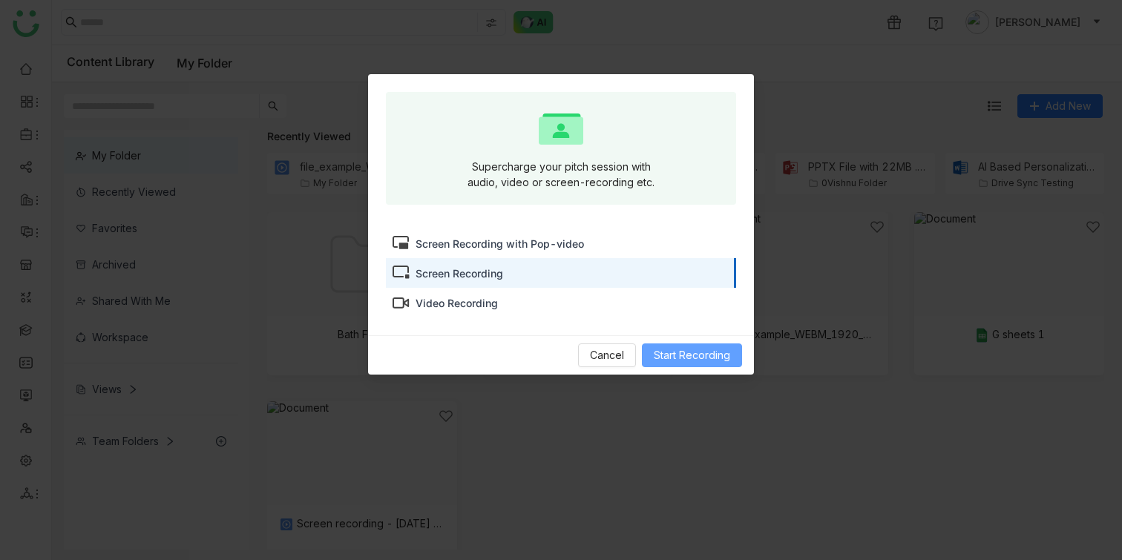
click at [674, 358] on span "Start Recording" at bounding box center [692, 355] width 76 height 16
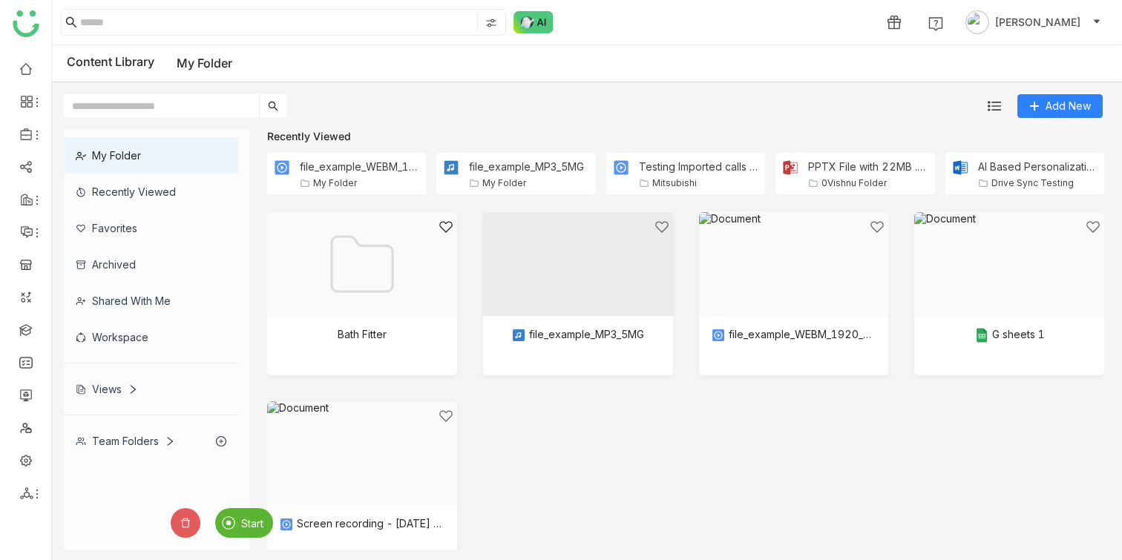
click at [252, 519] on span "Start" at bounding box center [252, 523] width 22 height 13
click at [205, 525] on span "Stop" at bounding box center [207, 523] width 23 height 13
